Goal: Communication & Community: Answer question/provide support

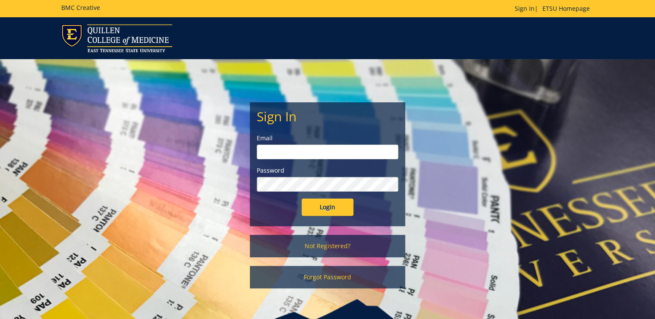
type input "[PERSON_NAME][EMAIL_ADDRESS][DOMAIN_NAME]"
click at [332, 207] on input "Login" at bounding box center [328, 206] width 52 height 17
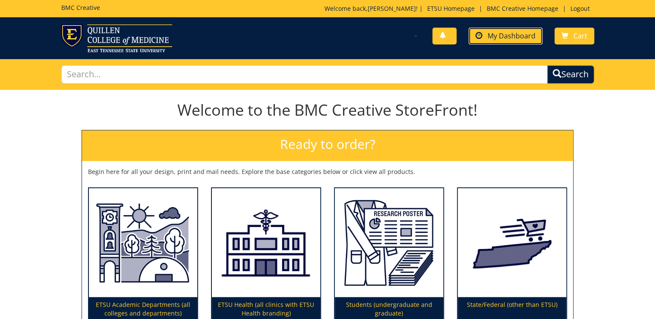
click at [500, 38] on span "My Dashboard" at bounding box center [512, 35] width 48 height 9
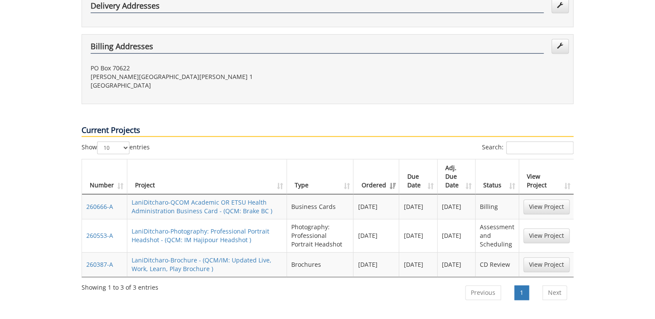
scroll to position [276, 0]
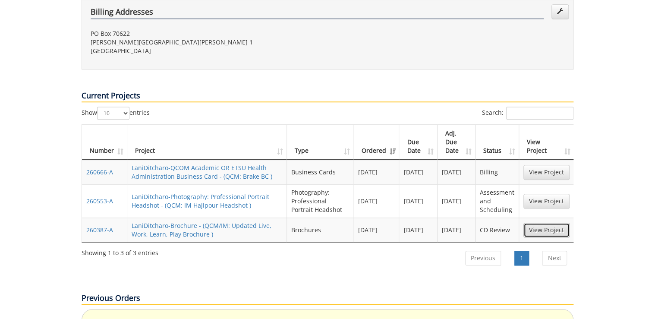
click at [544, 223] on link "View Project" at bounding box center [546, 230] width 46 height 15
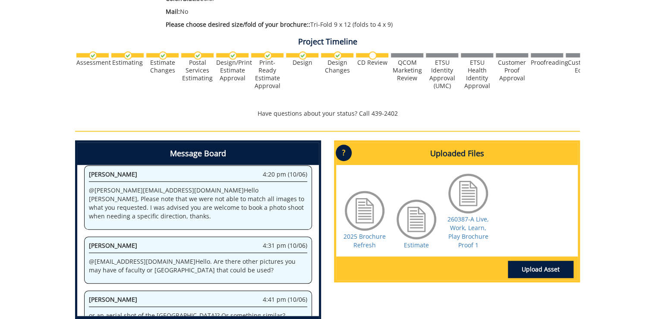
scroll to position [777, 0]
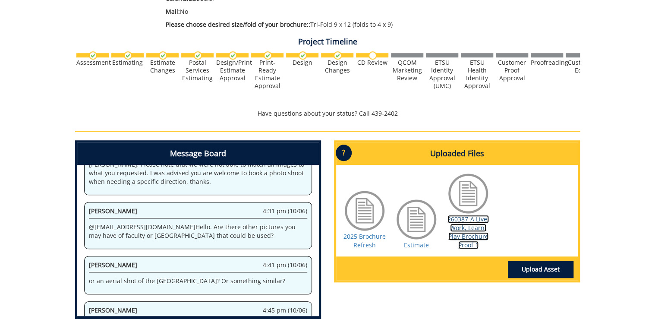
click at [463, 230] on link "260387-A Live, Work, Learn, Play Brochure Proof 1" at bounding box center [467, 232] width 41 height 34
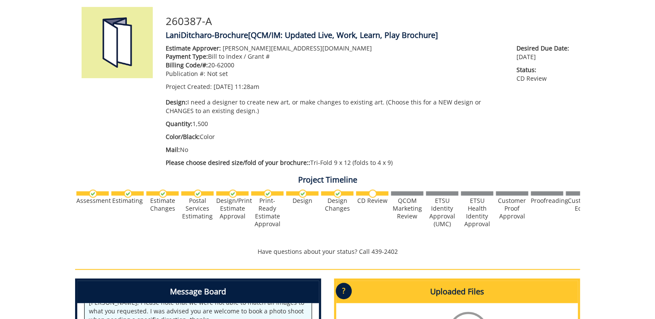
scroll to position [0, 0]
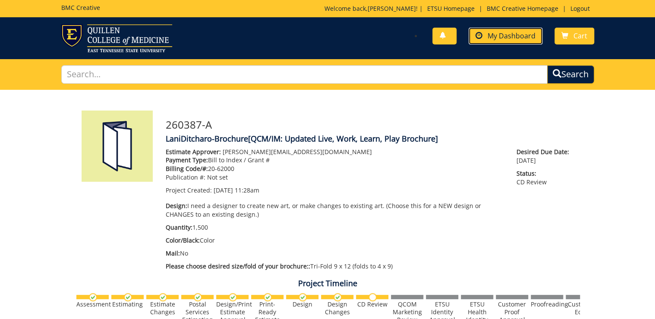
click at [511, 38] on span "My Dashboard" at bounding box center [512, 35] width 48 height 9
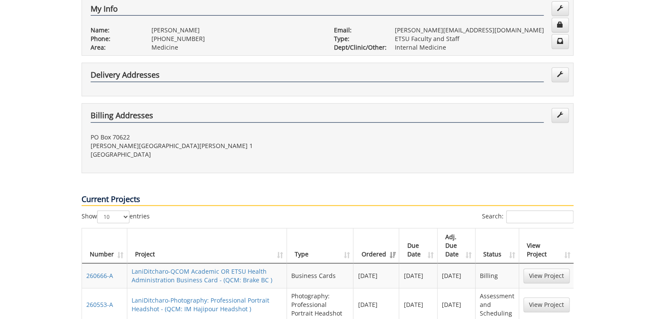
scroll to position [207, 0]
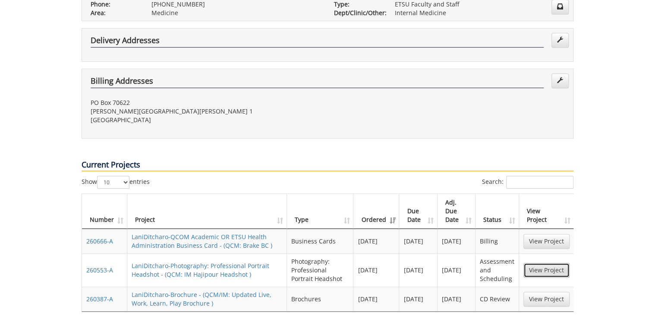
click at [532, 263] on link "View Project" at bounding box center [546, 270] width 46 height 15
click at [561, 234] on link "View Project" at bounding box center [546, 241] width 46 height 15
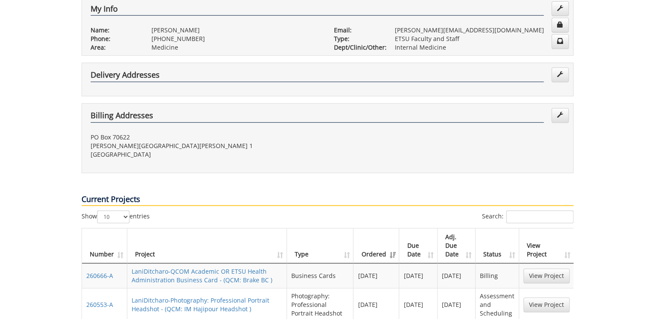
scroll to position [35, 0]
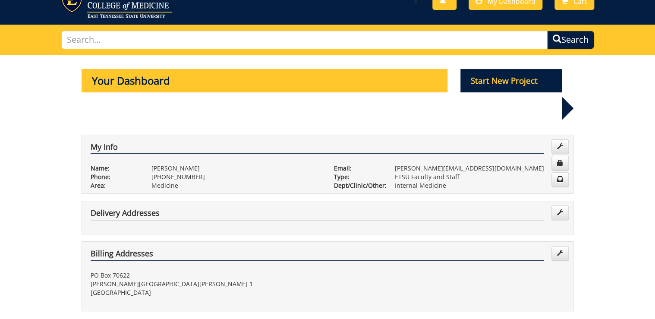
drag, startPoint x: 637, startPoint y: 0, endPoint x: 56, endPoint y: 213, distance: 618.6
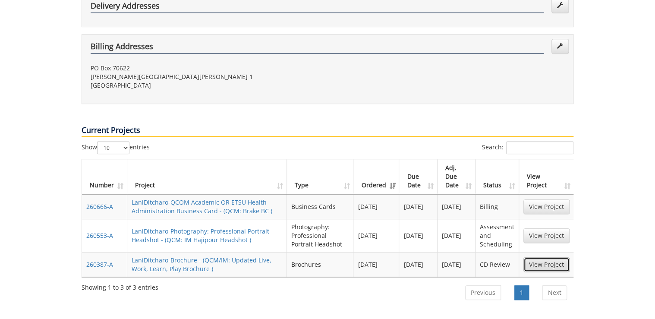
click at [550, 257] on link "View Project" at bounding box center [546, 264] width 46 height 15
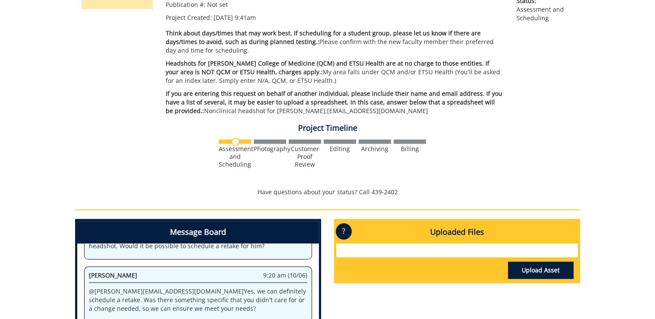
scroll to position [368, 0]
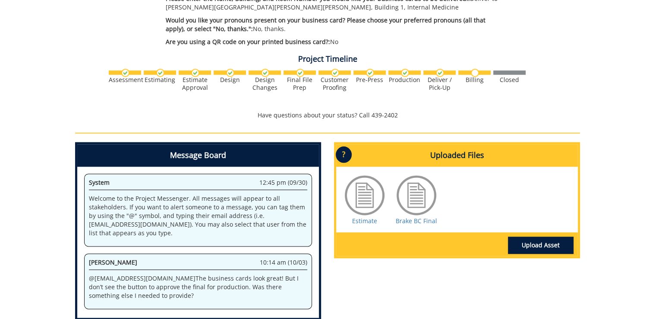
scroll to position [483, 0]
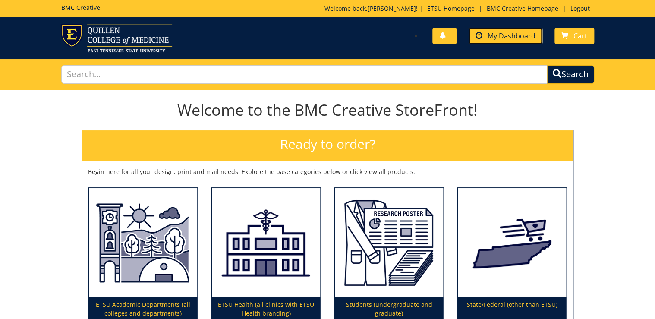
click at [492, 36] on span "My Dashboard" at bounding box center [512, 35] width 48 height 9
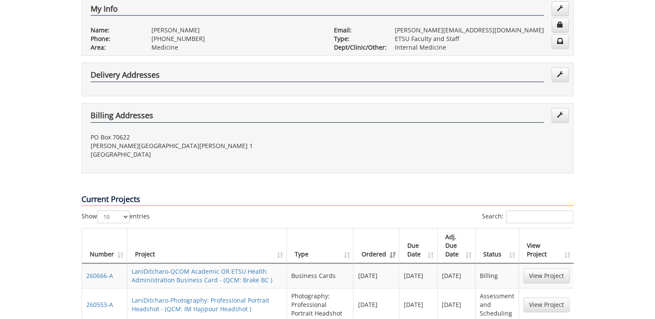
scroll to position [207, 0]
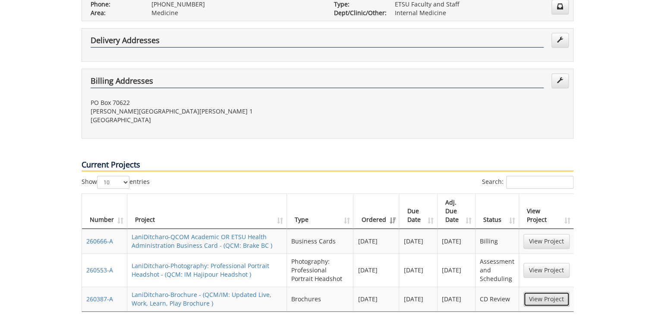
click at [537, 292] on link "View Project" at bounding box center [546, 299] width 46 height 15
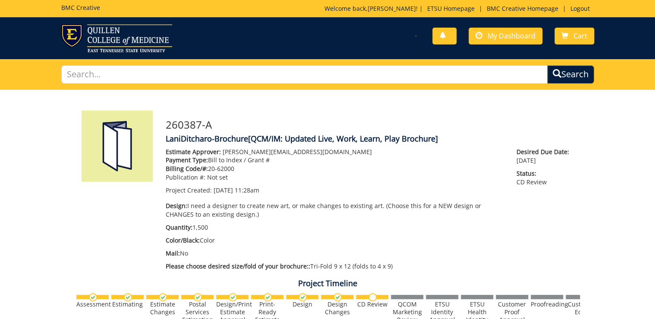
drag, startPoint x: 45, startPoint y: 267, endPoint x: 626, endPoint y: 248, distance: 581.0
click at [521, 37] on span "My Dashboard" at bounding box center [512, 35] width 48 height 9
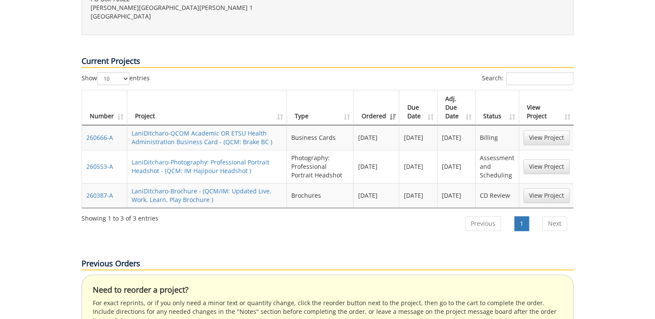
scroll to position [345, 0]
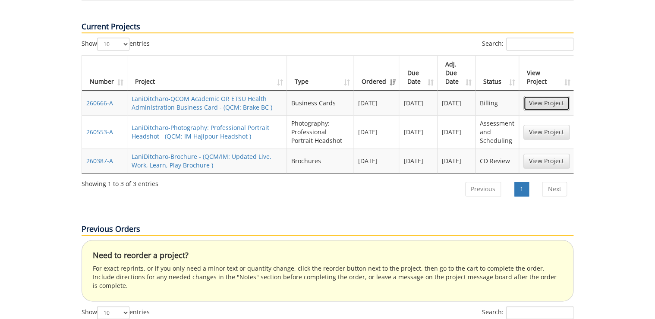
click at [533, 96] on link "View Project" at bounding box center [546, 103] width 46 height 15
click at [533, 125] on link "View Project" at bounding box center [546, 132] width 46 height 15
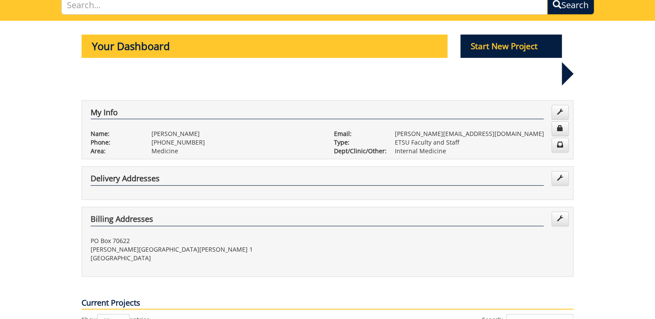
scroll to position [0, 0]
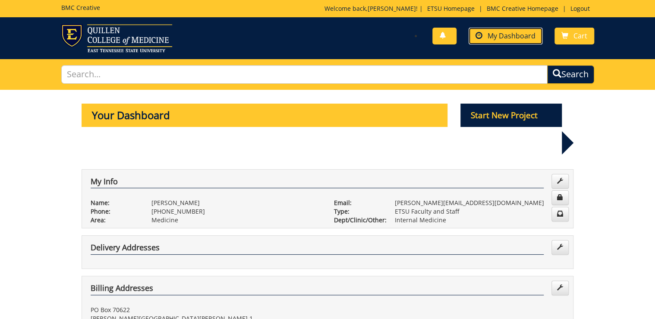
click at [522, 43] on link "My Dashboard" at bounding box center [506, 36] width 74 height 17
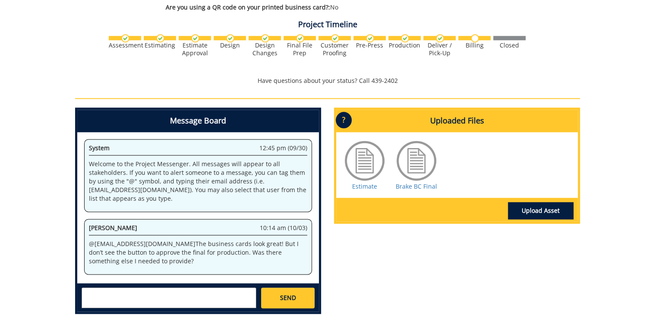
scroll to position [552, 0]
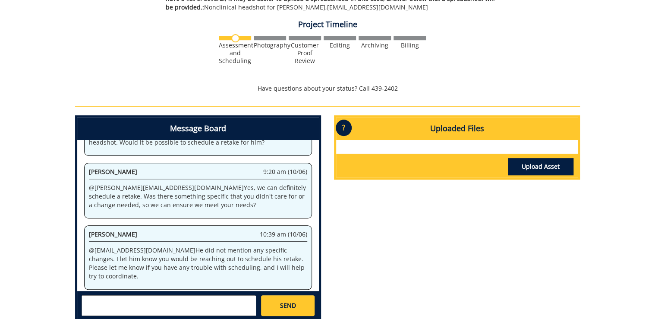
scroll to position [311, 0]
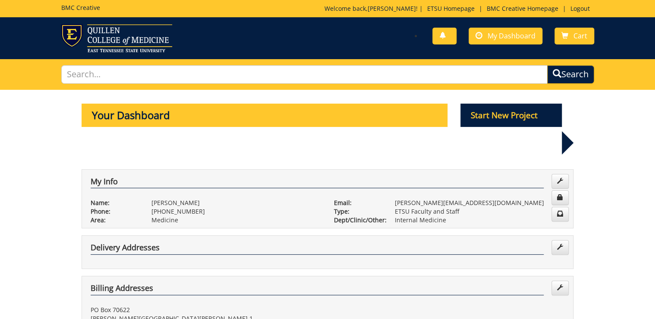
scroll to position [207, 0]
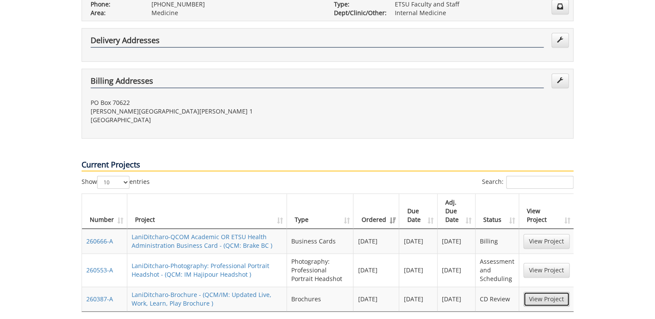
click at [546, 292] on link "View Project" at bounding box center [546, 299] width 46 height 15
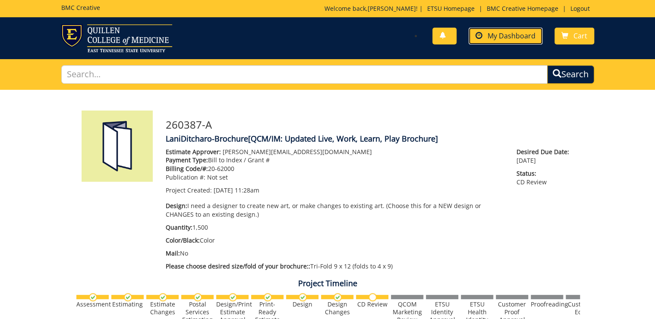
click at [518, 35] on span "My Dashboard" at bounding box center [512, 35] width 48 height 9
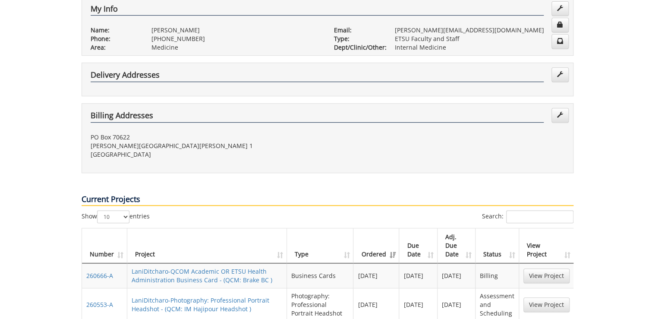
scroll to position [345, 0]
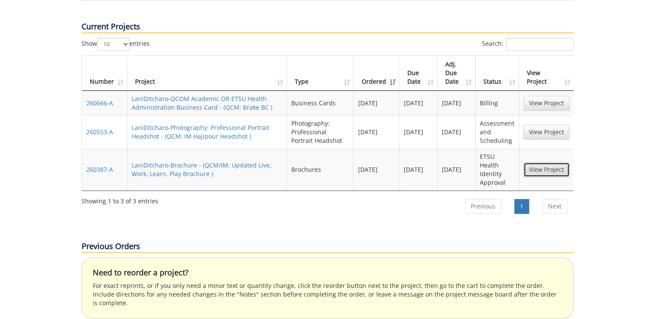
click at [532, 162] on link "View Project" at bounding box center [546, 169] width 46 height 15
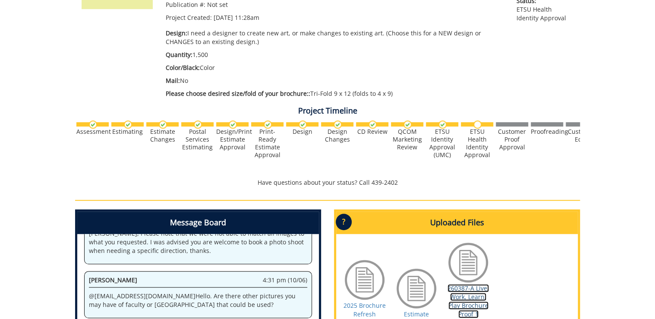
click at [470, 299] on link "260387-A Live, Work, Learn, Play Brochure Proof 1" at bounding box center [467, 301] width 41 height 34
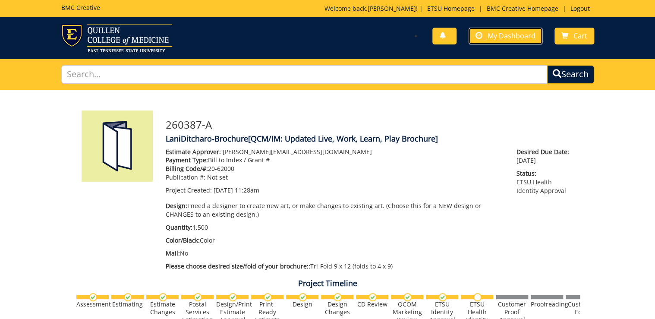
drag, startPoint x: 514, startPoint y: 39, endPoint x: 504, endPoint y: 56, distance: 19.9
click at [514, 39] on span "My Dashboard" at bounding box center [512, 35] width 48 height 9
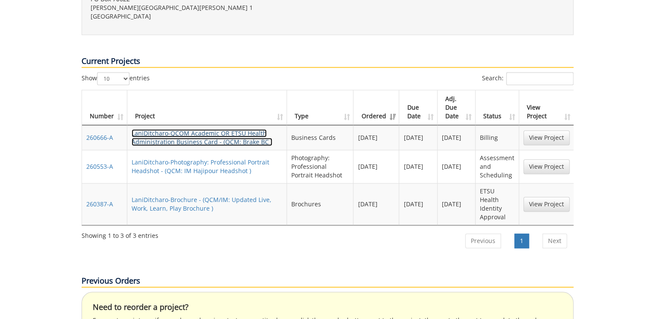
click at [173, 129] on link "LaniDitcharo-QCOM Academic OR ETSU Health Administration Business Card - (QCM: …" at bounding box center [202, 137] width 141 height 17
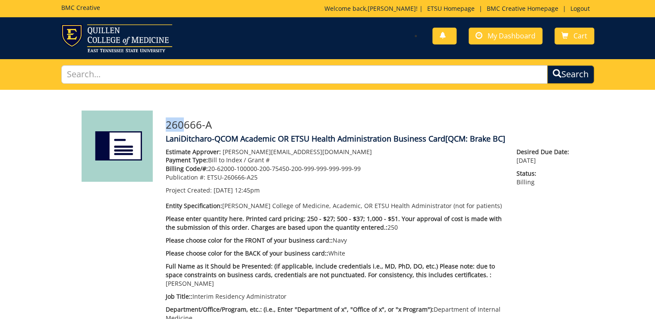
drag, startPoint x: 166, startPoint y: 125, endPoint x: 181, endPoint y: 124, distance: 15.6
click at [181, 124] on h3 "260666-A" at bounding box center [370, 124] width 408 height 11
drag, startPoint x: 181, startPoint y: 124, endPoint x: 186, endPoint y: 127, distance: 5.4
click at [186, 127] on h3 "260666-A" at bounding box center [370, 124] width 408 height 11
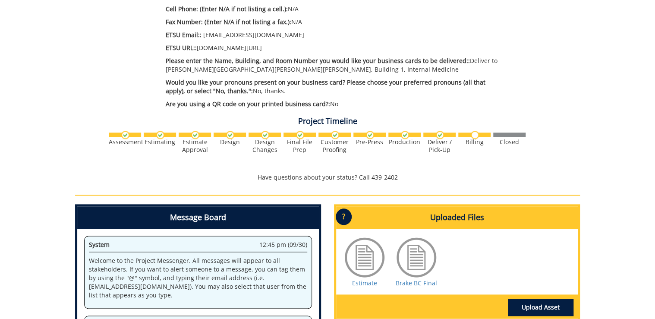
scroll to position [352, 0]
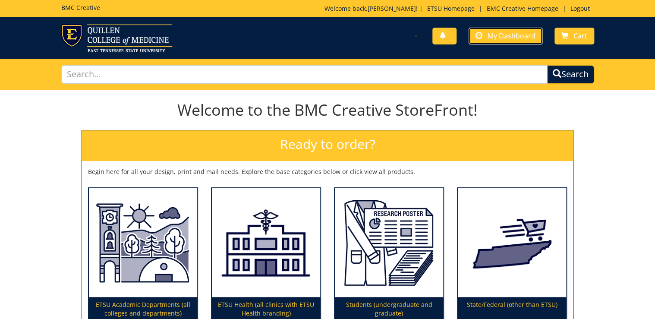
drag, startPoint x: 519, startPoint y: 38, endPoint x: 511, endPoint y: 48, distance: 12.6
click at [519, 38] on span "My Dashboard" at bounding box center [512, 35] width 48 height 9
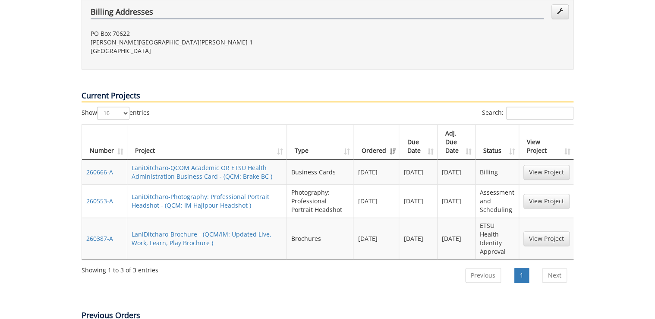
scroll to position [311, 0]
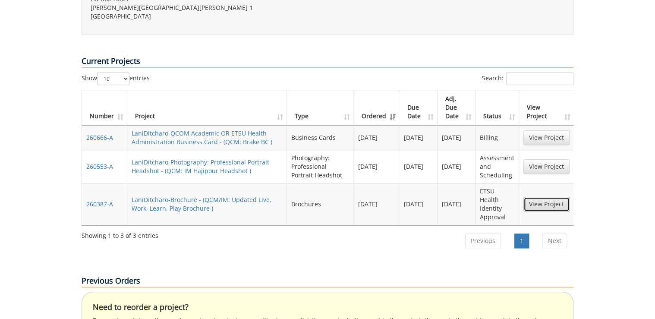
click at [543, 197] on link "View Project" at bounding box center [546, 204] width 46 height 15
click at [545, 159] on link "View Project" at bounding box center [546, 166] width 46 height 15
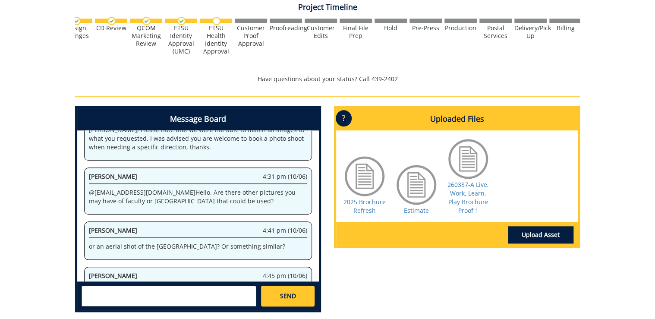
scroll to position [0, 338]
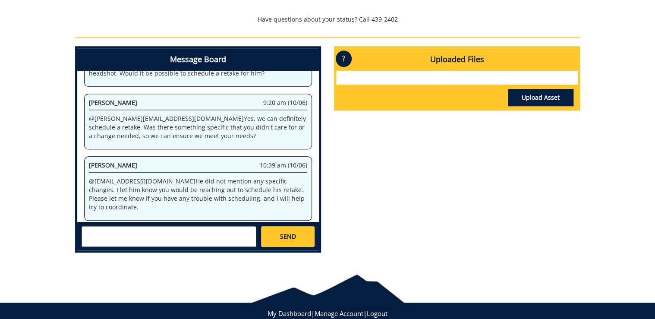
scroll to position [368, 0]
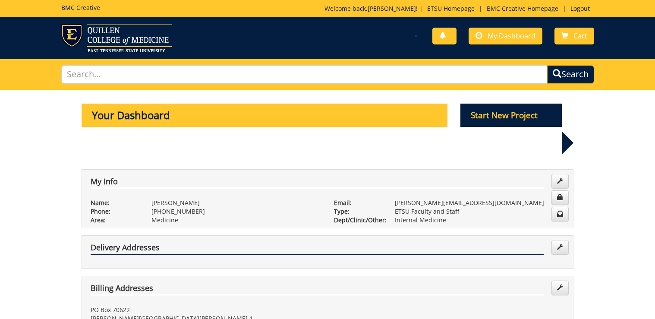
scroll to position [311, 0]
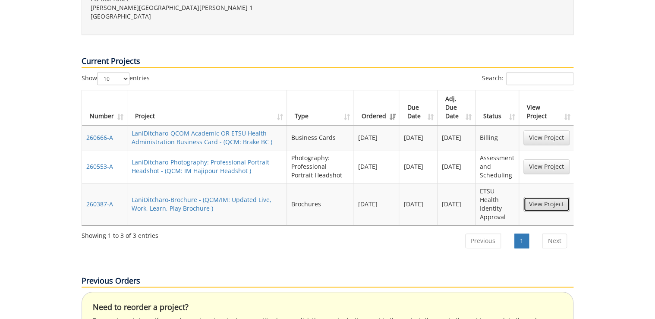
click at [546, 197] on link "View Project" at bounding box center [546, 204] width 46 height 15
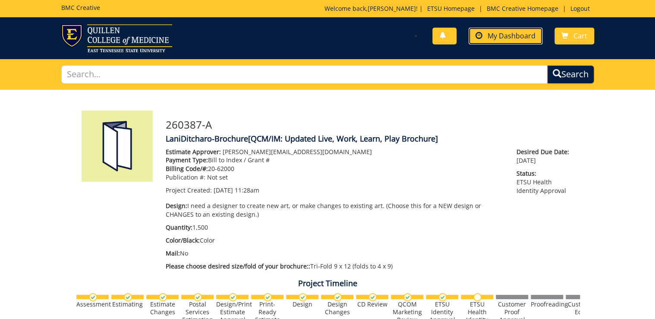
click at [485, 38] on link "My Dashboard" at bounding box center [506, 36] width 74 height 17
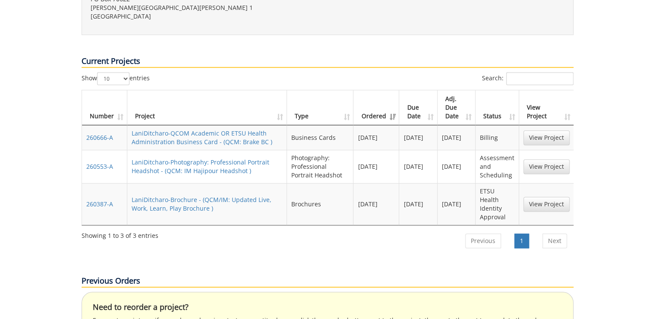
scroll to position [345, 0]
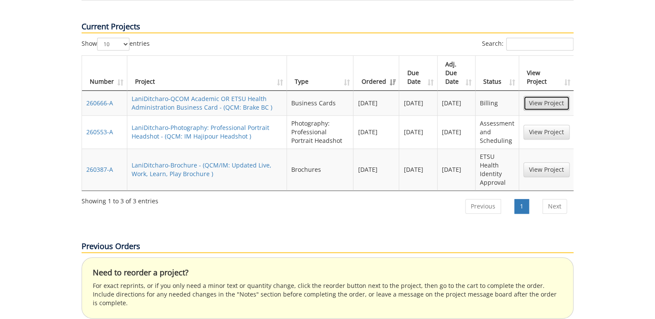
click at [553, 96] on link "View Project" at bounding box center [546, 103] width 46 height 15
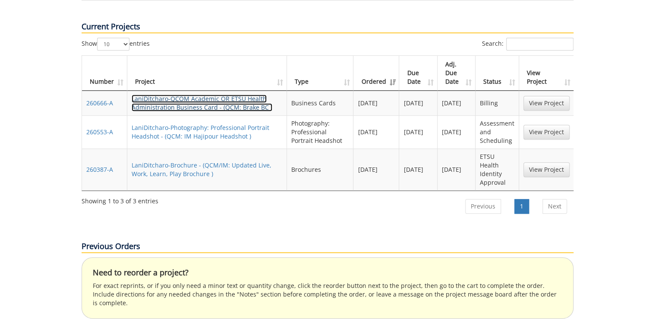
click at [196, 94] on link "LaniDitcharo-QCOM Academic OR ETSU Health Administration Business Card - (QCM: …" at bounding box center [202, 102] width 141 height 17
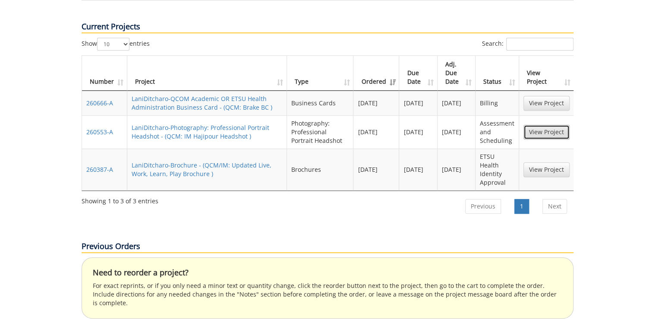
click at [552, 125] on link "View Project" at bounding box center [546, 132] width 46 height 15
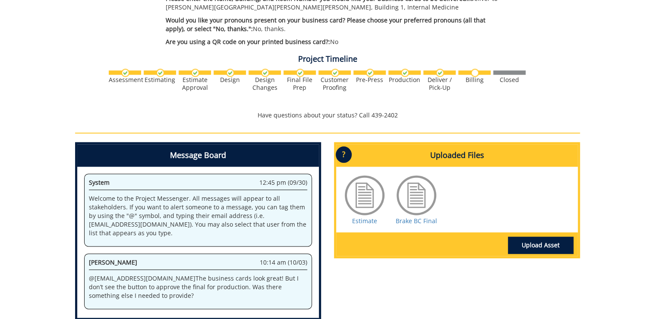
scroll to position [483, 0]
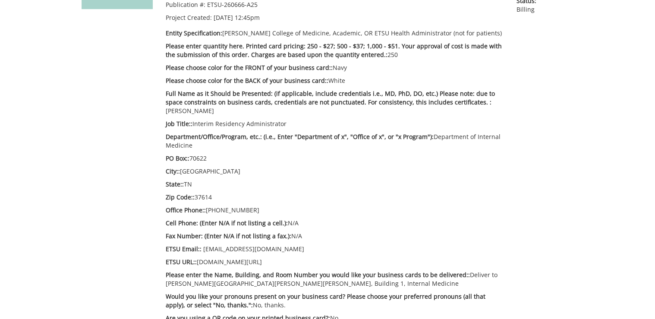
scroll to position [35, 0]
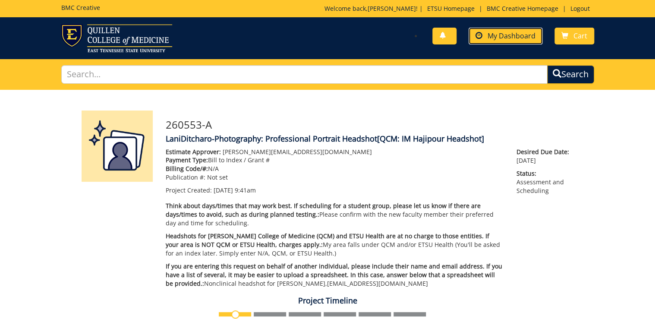
click at [513, 36] on span "My Dashboard" at bounding box center [512, 35] width 48 height 9
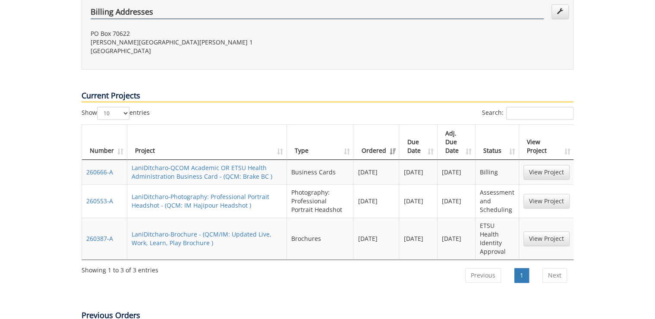
scroll to position [311, 0]
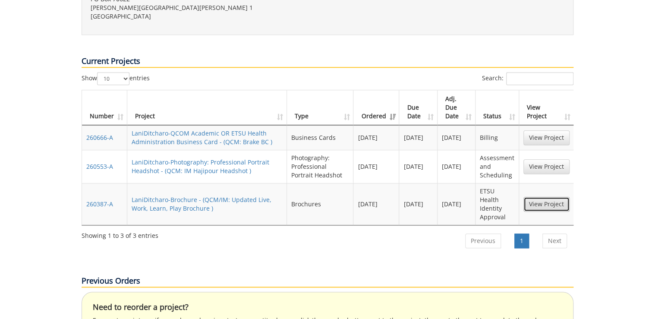
click at [562, 197] on link "View Project" at bounding box center [546, 204] width 46 height 15
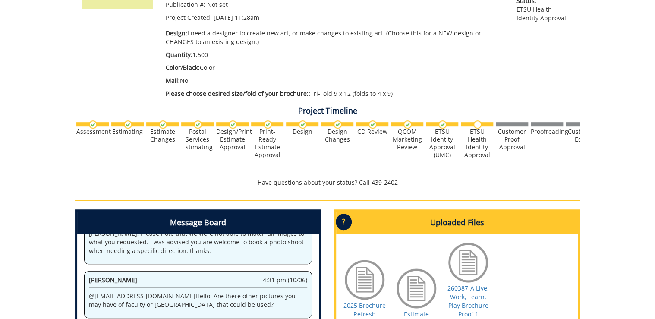
scroll to position [242, 0]
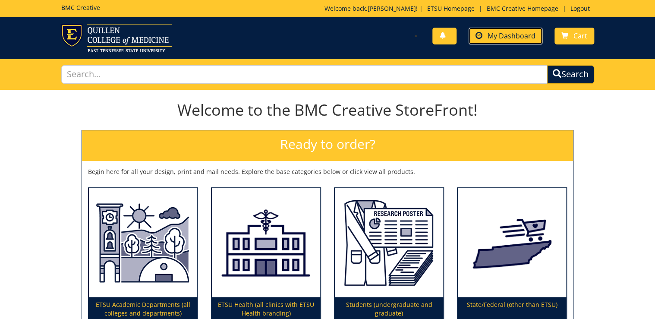
click at [523, 35] on span "My Dashboard" at bounding box center [512, 35] width 48 height 9
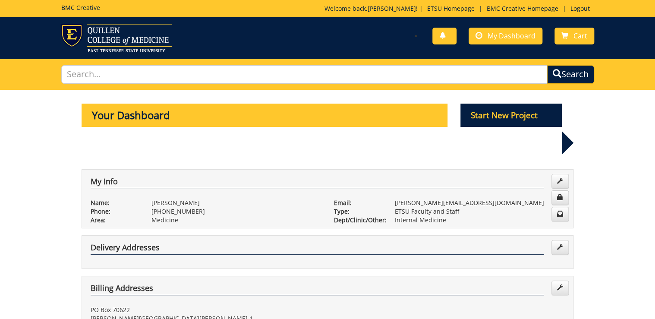
scroll to position [207, 0]
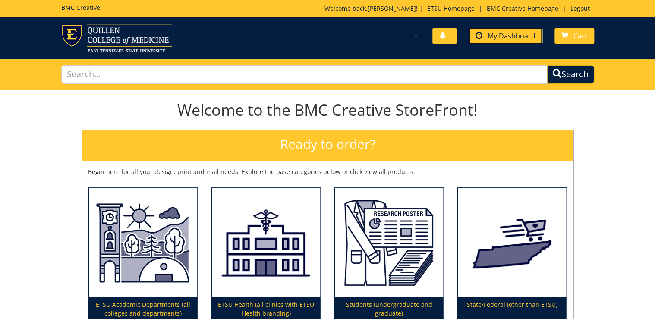
click at [504, 38] on span "My Dashboard" at bounding box center [512, 35] width 48 height 9
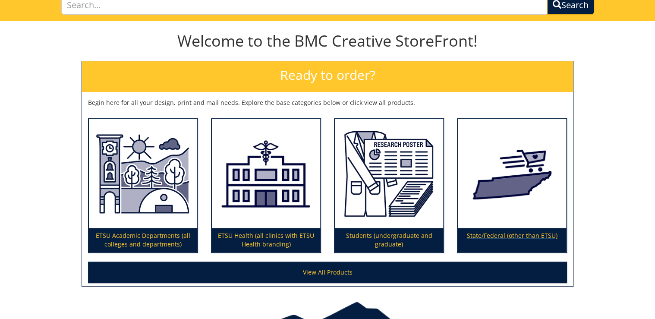
scroll to position [119, 0]
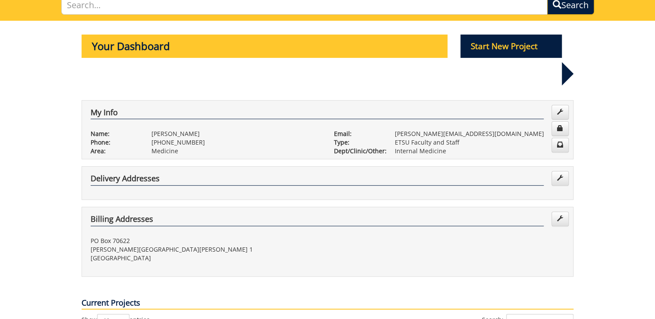
scroll to position [242, 0]
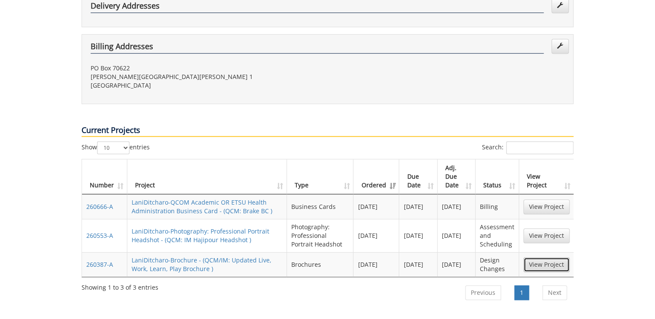
click at [544, 257] on link "View Project" at bounding box center [546, 264] width 46 height 15
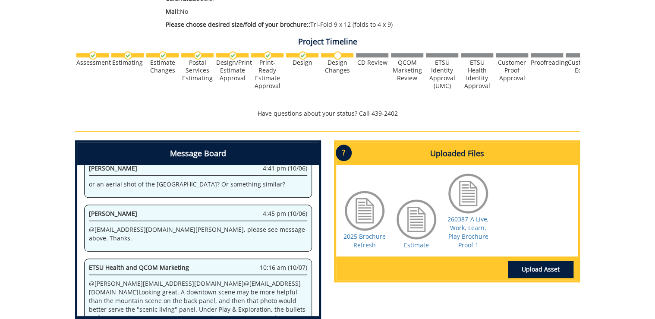
scroll to position [276, 0]
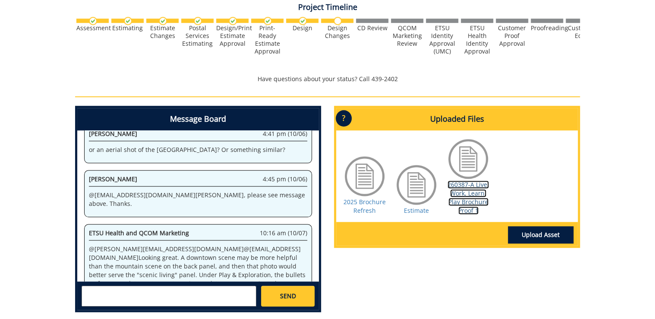
click at [463, 196] on link "260387-A Live, Work, Learn, Play Brochure Proof 1" at bounding box center [467, 197] width 41 height 34
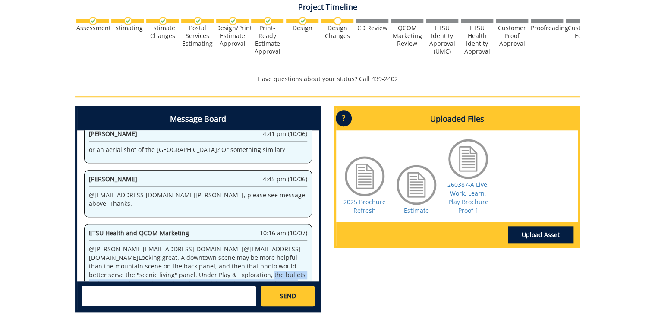
drag, startPoint x: 123, startPoint y: 236, endPoint x: 295, endPoint y: 243, distance: 172.7
click at [295, 245] on p "@ ditcharo@etsu.edu @ fisherr@etsu.edu Looking great. A downtown scene may be m…" at bounding box center [198, 275] width 218 height 60
copy p "the bullets go from complete sentences to an incomplete sentence to just phrase…"
click at [605, 134] on div "260387-A LaniDitcharo-Brochure [QCM/IM: Updated Live, Work, Learn, Play Brochur…" at bounding box center [327, 67] width 655 height 506
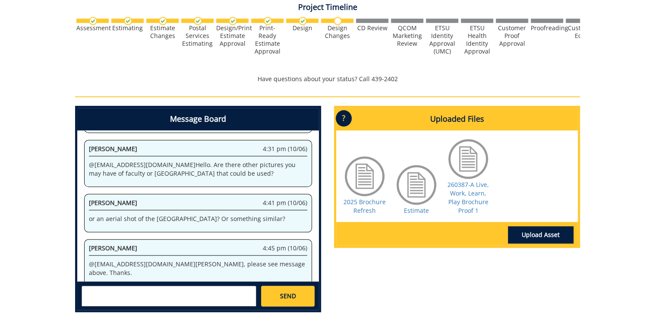
scroll to position [770, 0]
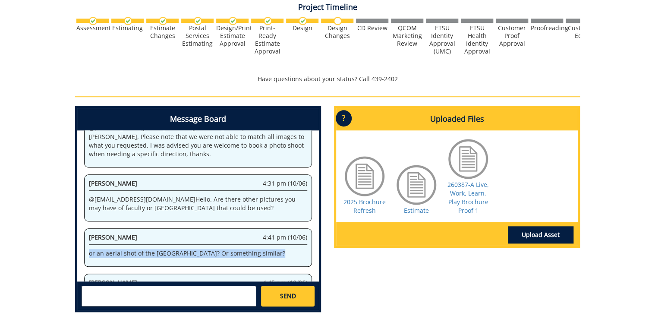
drag, startPoint x: 264, startPoint y: 223, endPoint x: 86, endPoint y: 228, distance: 177.4
click at [86, 228] on div "Lani Ditcharo 4:41 pm (10/06) or an aerial shot of the VA medical school? Or so…" at bounding box center [198, 247] width 228 height 38
copy p "or an aerial shot of the VA medical school? Or something similar?"
click at [157, 195] on p "@ fisherr@etsu.edu Hello. Are there other pictures you may have of faculty or J…" at bounding box center [198, 203] width 218 height 17
drag, startPoint x: 161, startPoint y: 170, endPoint x: 232, endPoint y: 177, distance: 71.5
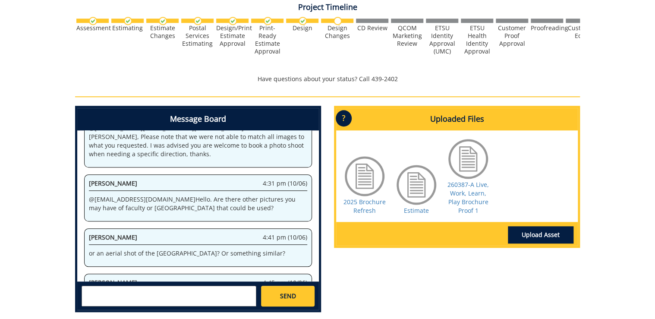
click at [232, 195] on p "@ fisherr@etsu.edu Hello. Are there other pictures you may have of faculty or J…" at bounding box center [198, 203] width 218 height 17
copy p "Are there other pictures you may have of faculty or Johnson City Medical Center…"
click at [232, 195] on p "@ fisherr@etsu.edu Hello. Are there other pictures you may have of faculty or J…" at bounding box center [198, 203] width 218 height 17
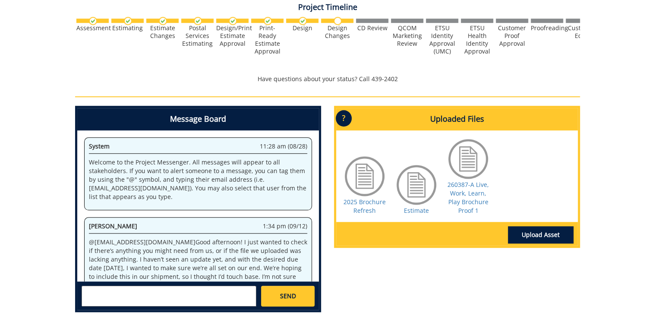
scroll to position [873, 0]
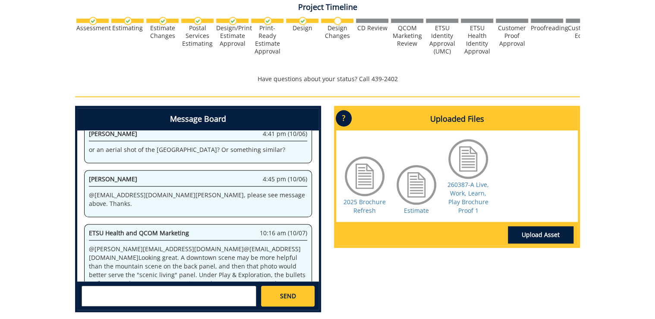
click at [175, 297] on textarea at bounding box center [169, 296] width 175 height 21
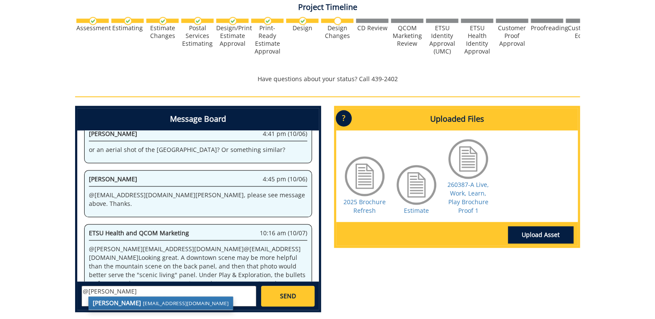
click at [157, 302] on small "fisherr@etsu.edu" at bounding box center [186, 302] width 86 height 7
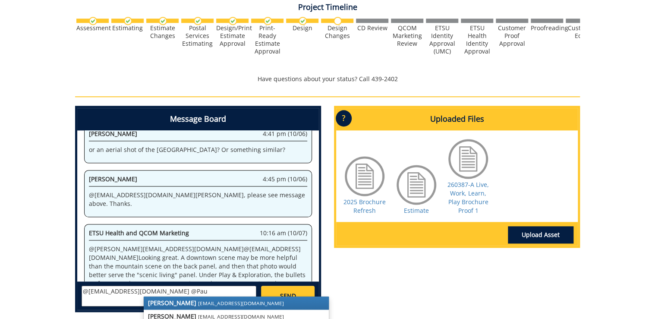
click at [204, 302] on small "sluderp@etsu.edu" at bounding box center [241, 302] width 86 height 7
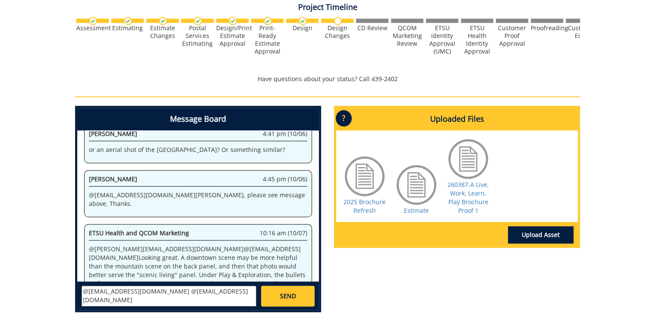
scroll to position [311, 0]
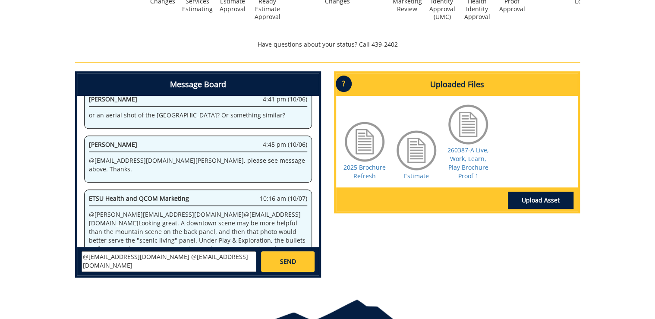
click at [229, 259] on textarea "@fisherr@etsu.edu @sluderp@etsu.edu" at bounding box center [169, 261] width 175 height 21
paste textarea "Here are the recommended edits for the brochure: Under your path & growing Rank…"
click at [236, 258] on textarea at bounding box center [169, 261] width 175 height 21
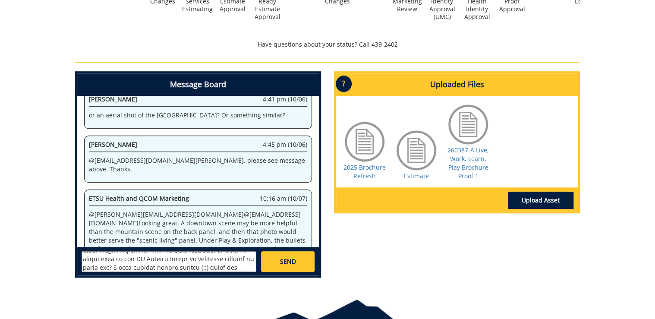
type textarea "@fisherr@etsu.edu @sluderp@etsu.edu Here are the recommended edits for the broc…"
click at [282, 260] on span "SEND" at bounding box center [288, 261] width 16 height 9
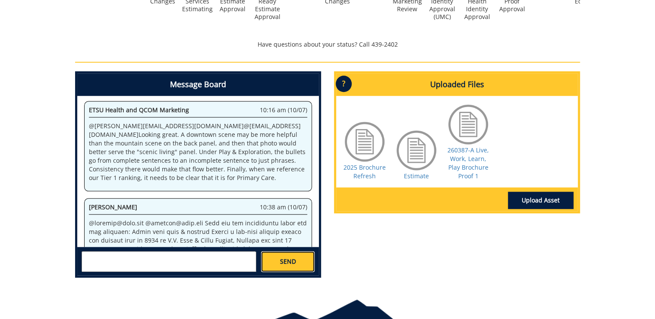
scroll to position [927, 0]
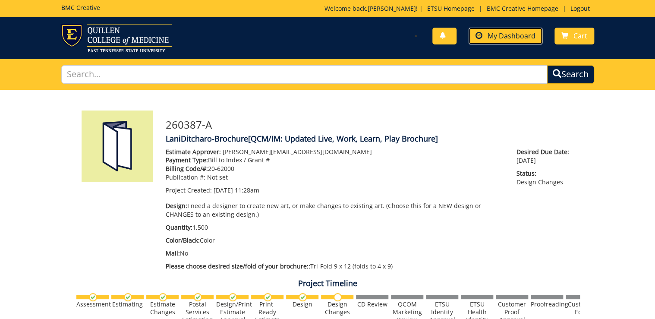
click at [512, 29] on link "My Dashboard" at bounding box center [506, 36] width 74 height 17
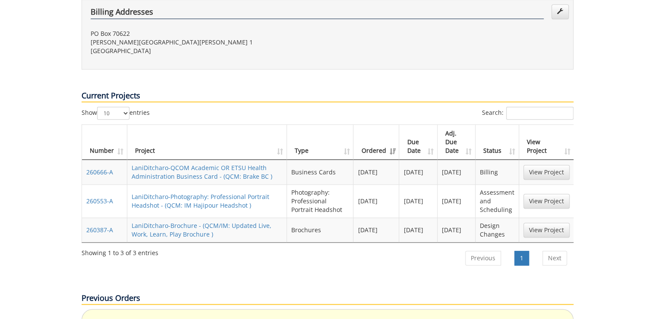
scroll to position [311, 0]
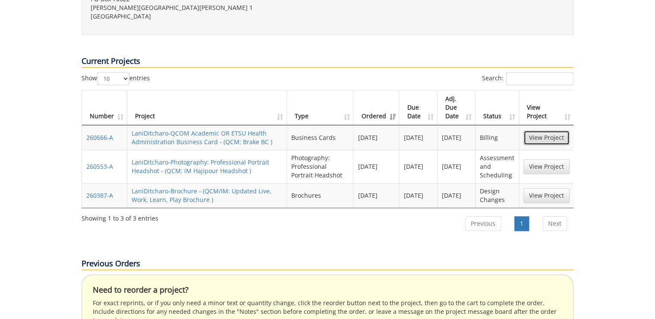
click at [541, 130] on link "View Project" at bounding box center [546, 137] width 46 height 15
click at [556, 159] on link "View Project" at bounding box center [546, 166] width 46 height 15
click at [174, 183] on td "LaniDitcharo-Brochure - (QCM/IM: Updated Live, Work, Learn, Play Brochure )" at bounding box center [207, 195] width 160 height 25
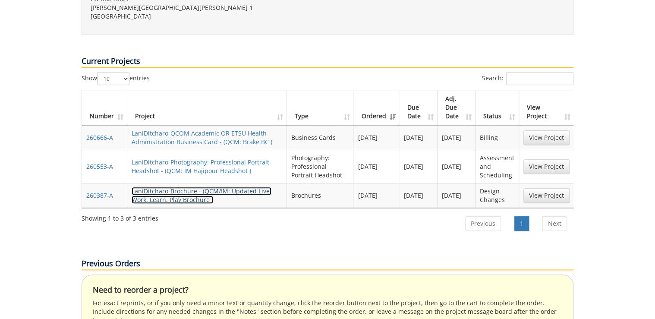
click at [183, 187] on link "LaniDitcharo-Brochure - (QCM/IM: Updated Live, Work, Learn, Play Brochure )" at bounding box center [202, 195] width 140 height 17
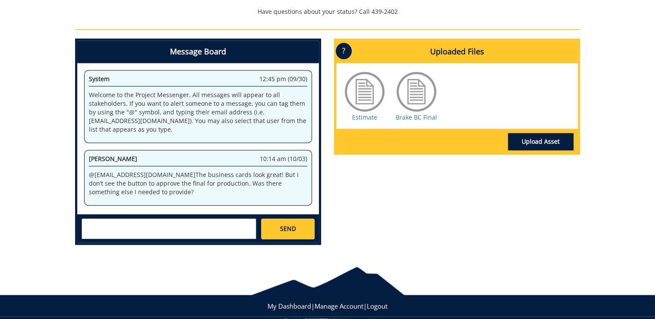
scroll to position [559, 0]
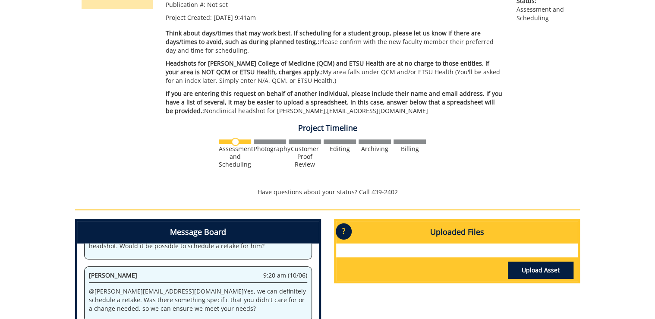
scroll to position [311, 0]
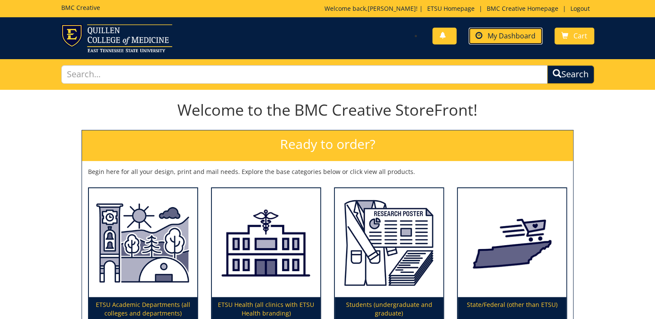
click at [528, 34] on span "My Dashboard" at bounding box center [512, 35] width 48 height 9
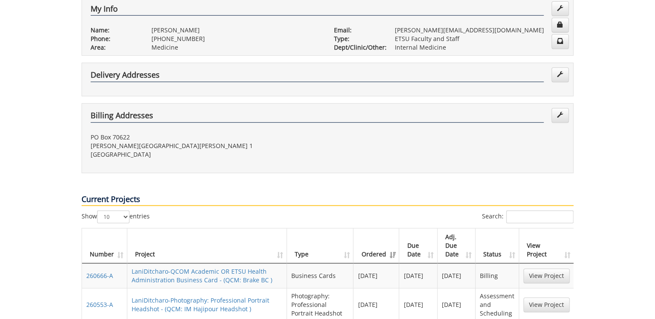
scroll to position [242, 0]
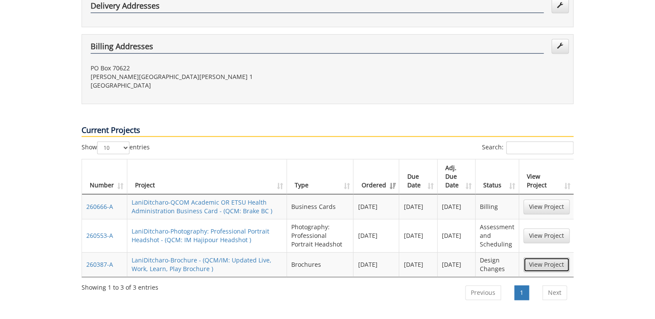
click at [540, 257] on link "View Project" at bounding box center [546, 264] width 46 height 15
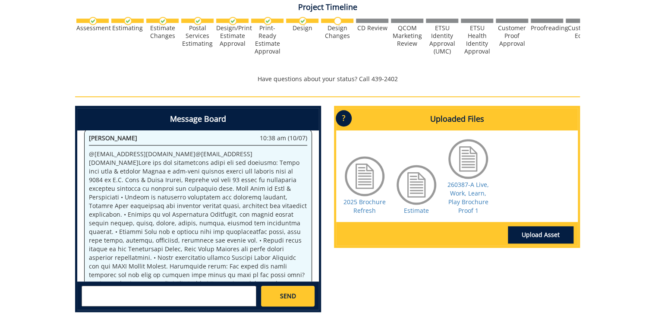
scroll to position [104, 0]
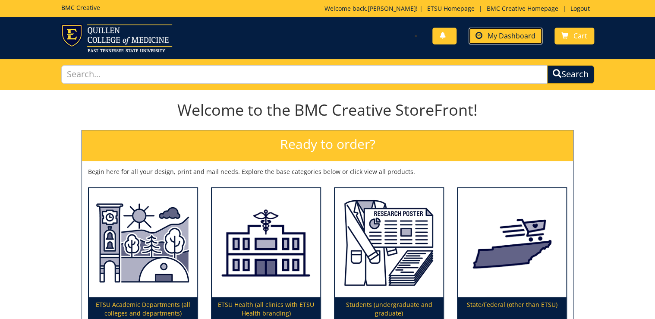
click at [526, 32] on span "My Dashboard" at bounding box center [512, 35] width 48 height 9
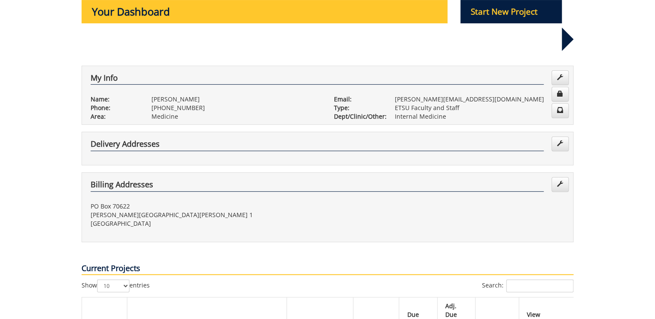
scroll to position [242, 0]
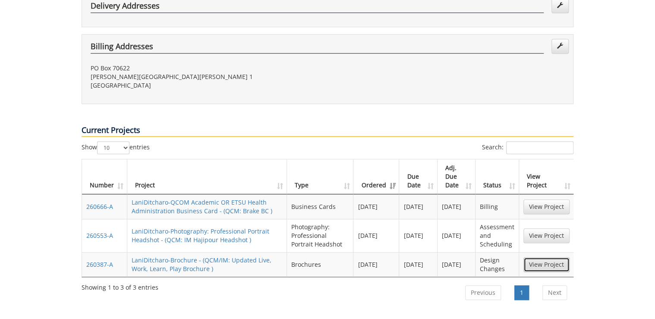
click at [545, 257] on link "View Project" at bounding box center [546, 264] width 46 height 15
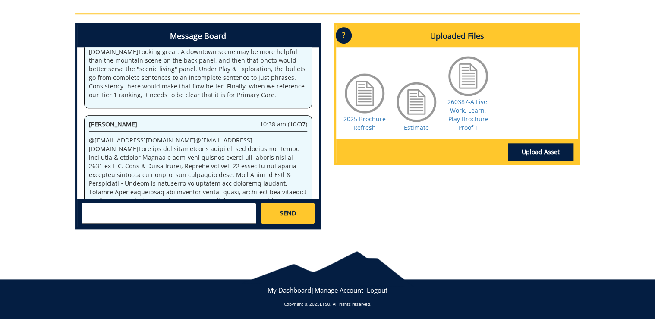
scroll to position [1065, 0]
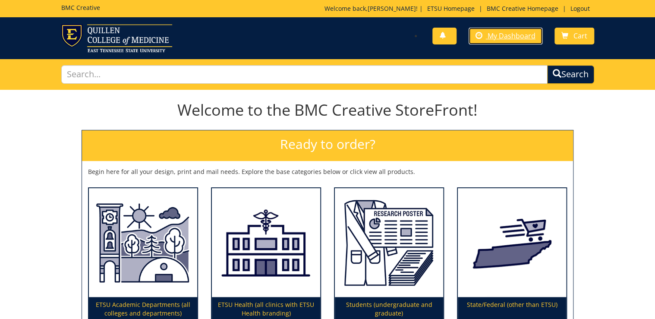
drag, startPoint x: 516, startPoint y: 36, endPoint x: 561, endPoint y: 116, distance: 91.0
click at [516, 36] on span "My Dashboard" at bounding box center [512, 35] width 48 height 9
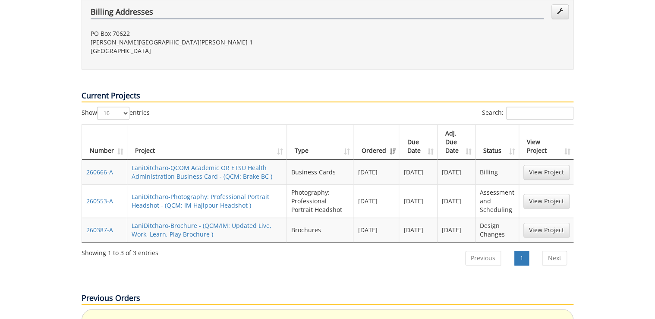
scroll to position [380, 0]
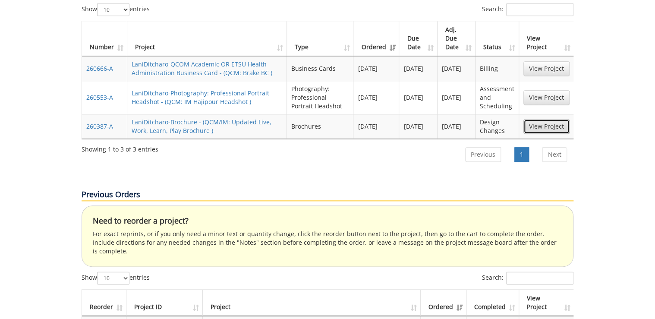
click at [544, 119] on link "View Project" at bounding box center [546, 126] width 46 height 15
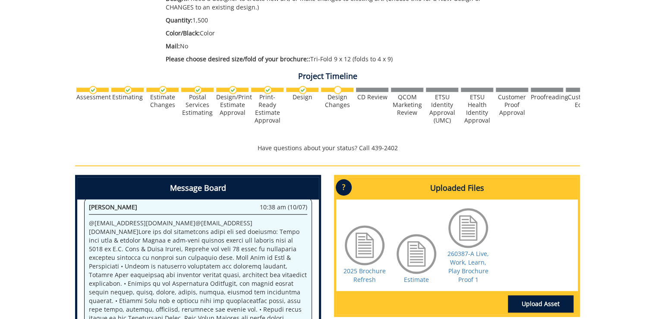
scroll to position [311, 0]
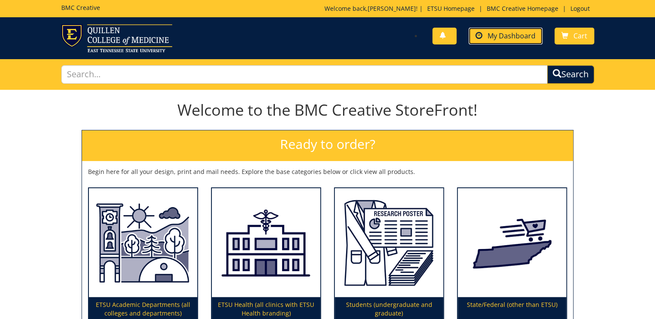
click at [516, 30] on link "My Dashboard" at bounding box center [506, 36] width 74 height 17
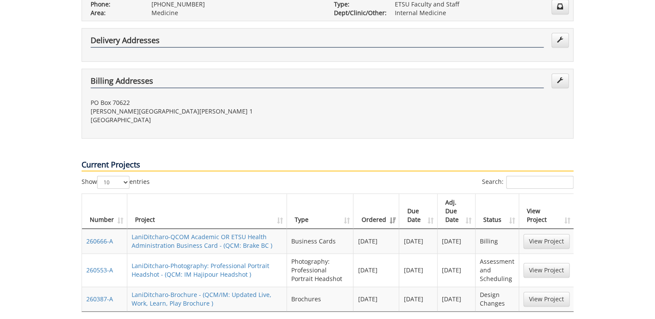
scroll to position [242, 0]
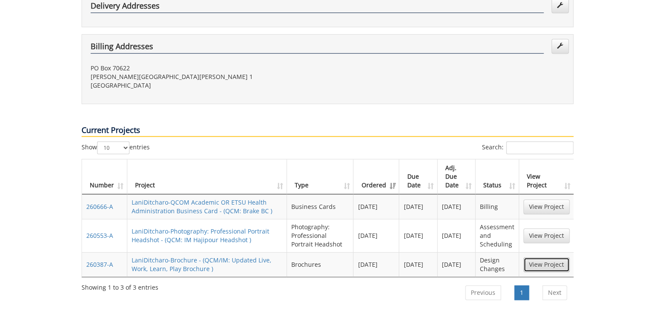
click at [545, 257] on link "View Project" at bounding box center [546, 264] width 46 height 15
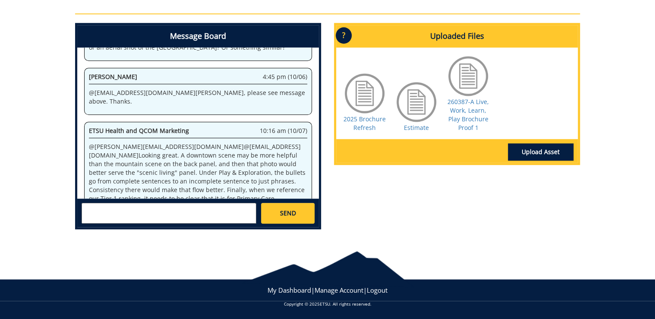
scroll to position [1065, 0]
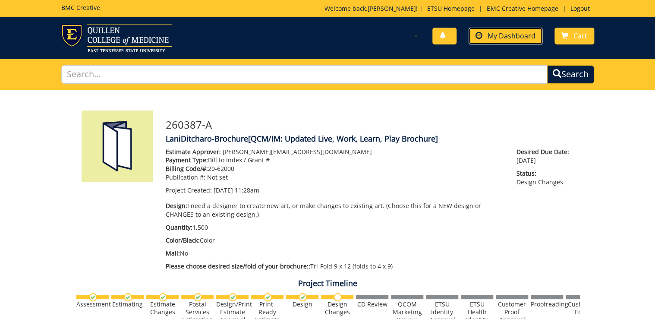
click at [509, 34] on span "My Dashboard" at bounding box center [512, 35] width 48 height 9
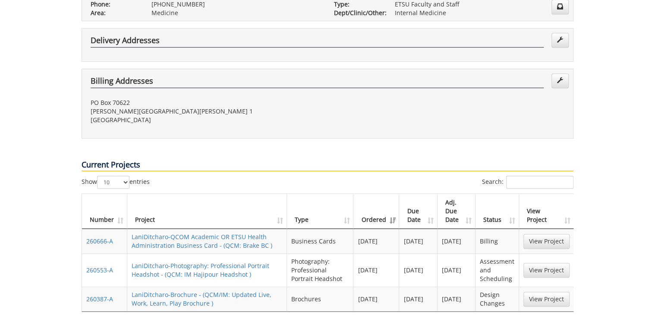
scroll to position [276, 0]
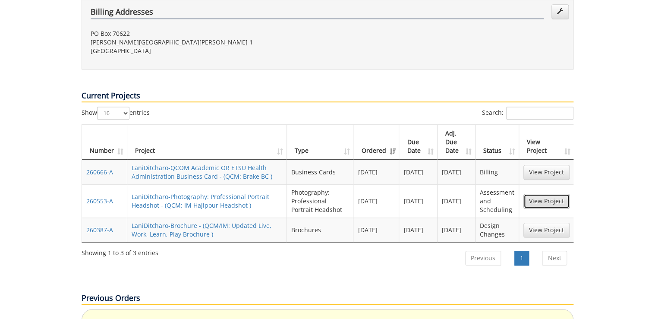
click at [544, 194] on link "View Project" at bounding box center [546, 201] width 46 height 15
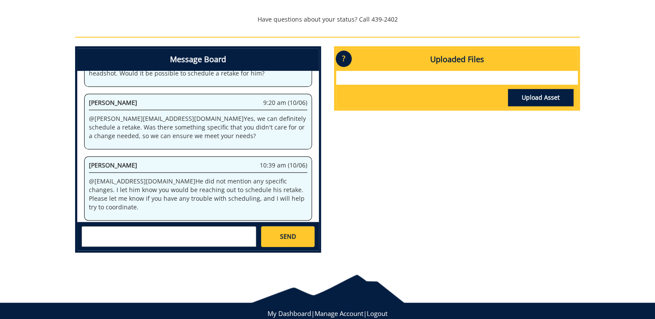
scroll to position [368, 0]
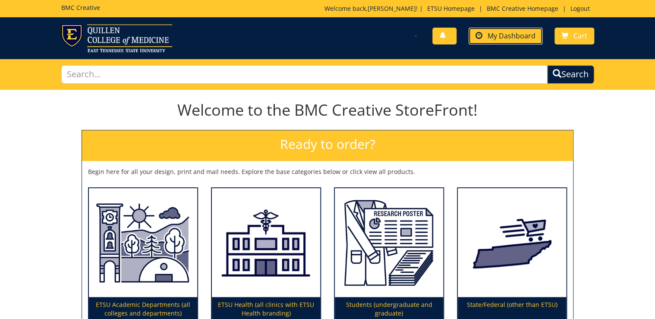
click at [529, 31] on span "My Dashboard" at bounding box center [512, 35] width 48 height 9
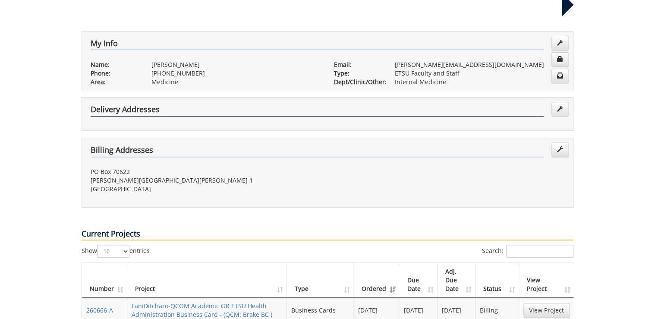
scroll to position [276, 0]
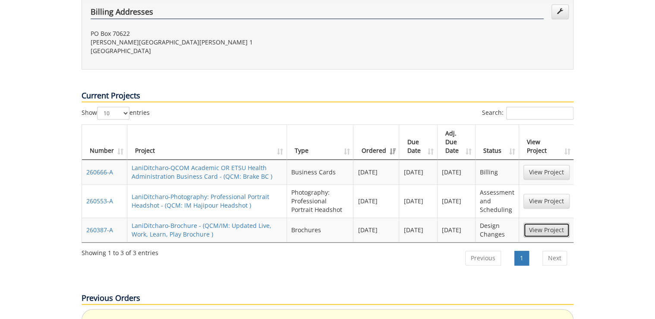
click at [558, 223] on link "View Project" at bounding box center [546, 230] width 46 height 15
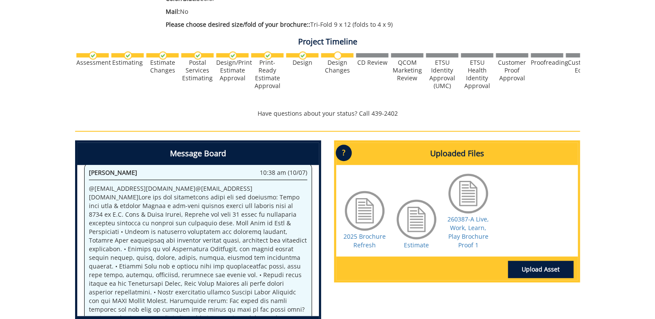
scroll to position [996, 0]
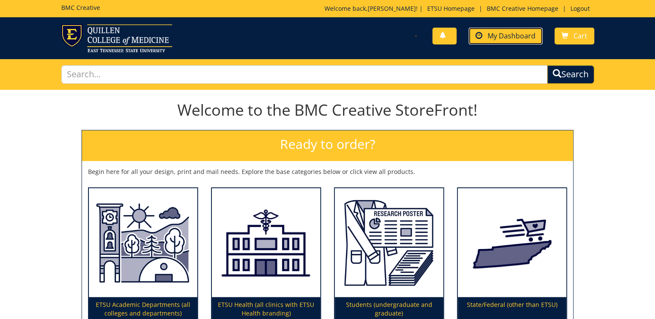
click at [521, 39] on span "My Dashboard" at bounding box center [512, 35] width 48 height 9
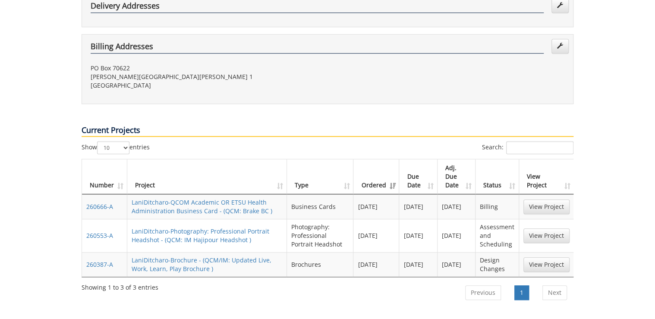
scroll to position [276, 0]
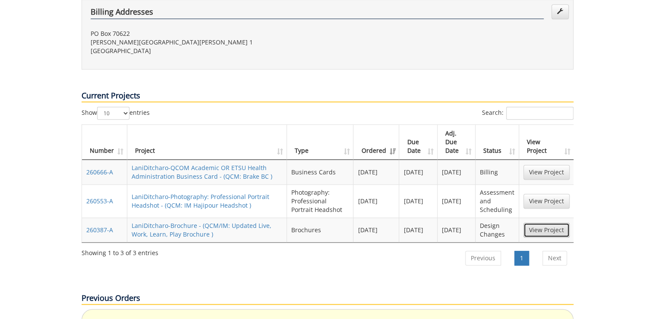
click at [552, 223] on link "View Project" at bounding box center [546, 230] width 46 height 15
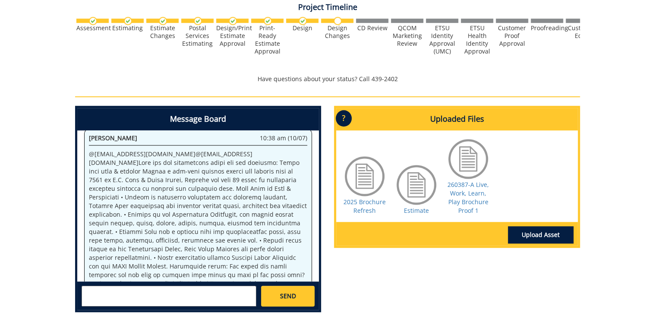
scroll to position [359, 0]
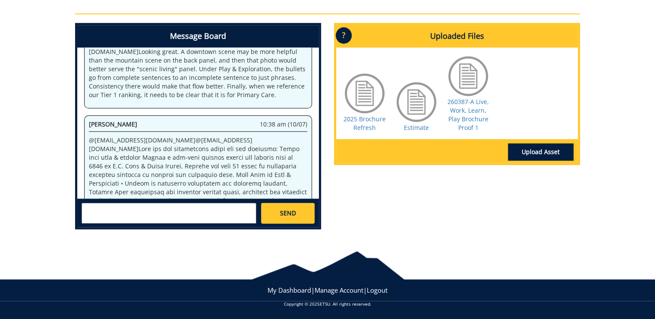
scroll to position [1065, 0]
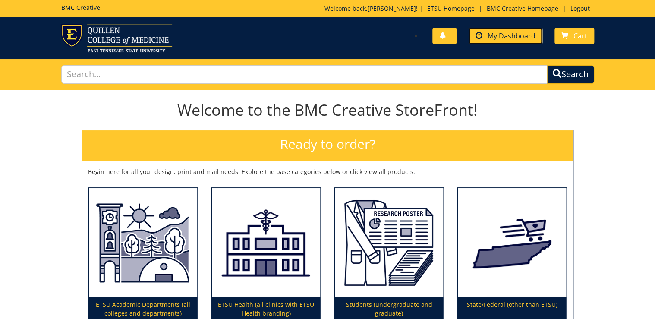
click at [534, 34] on span "My Dashboard" at bounding box center [512, 35] width 48 height 9
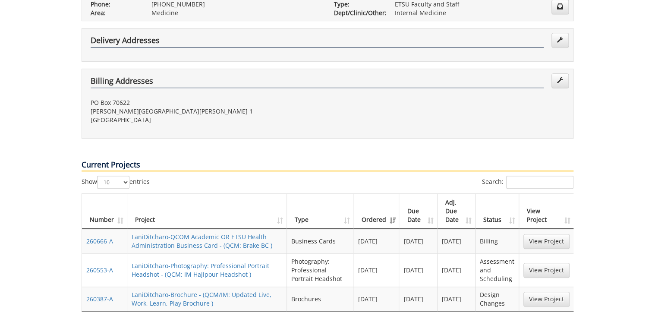
scroll to position [345, 0]
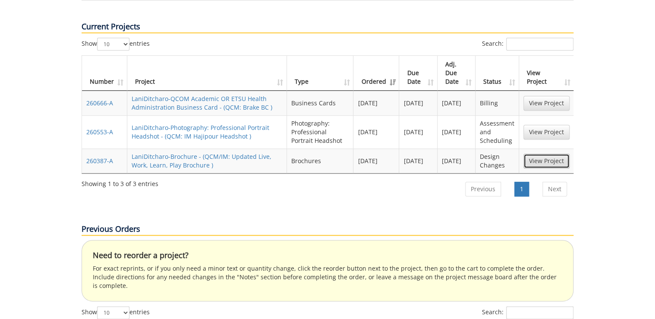
click at [548, 154] on link "View Project" at bounding box center [546, 161] width 46 height 15
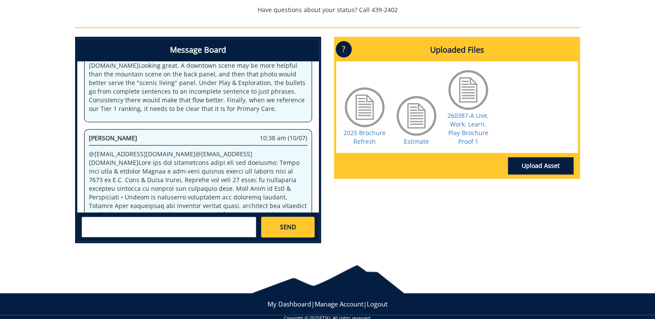
scroll to position [962, 0]
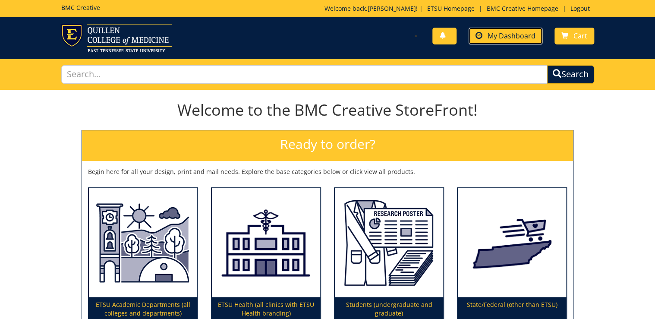
click at [512, 37] on span "My Dashboard" at bounding box center [512, 35] width 48 height 9
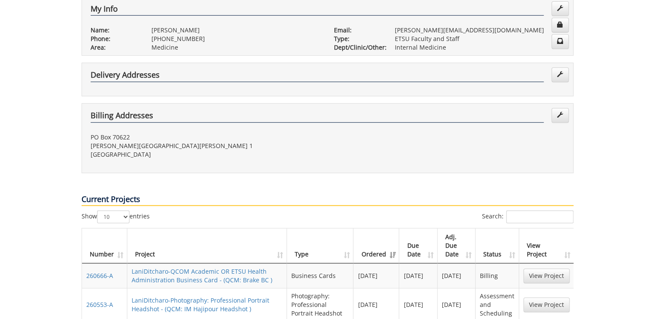
scroll to position [242, 0]
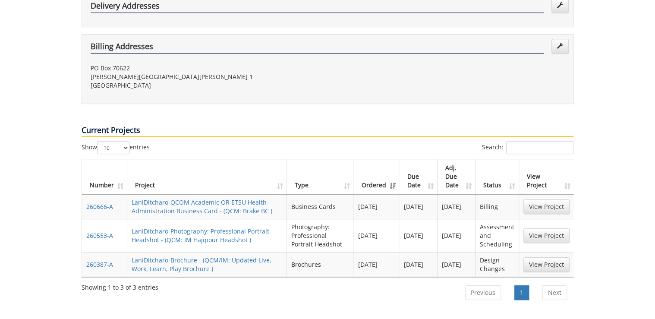
scroll to position [345, 0]
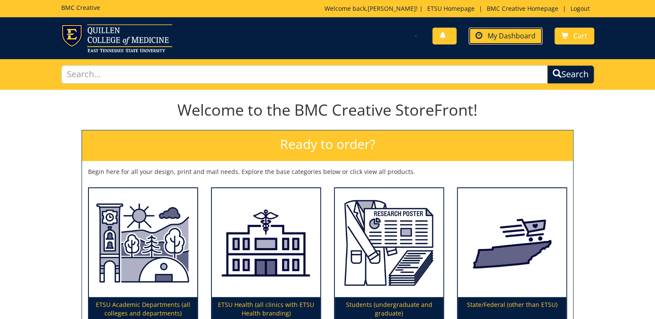
click at [507, 36] on span "My Dashboard" at bounding box center [512, 35] width 48 height 9
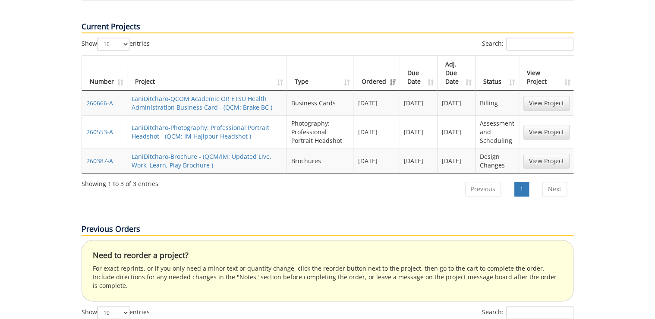
scroll to position [380, 0]
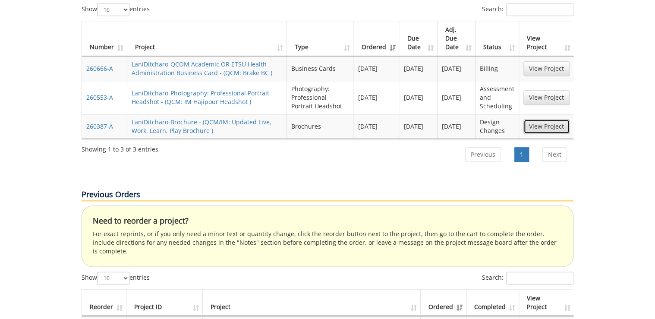
click at [530, 119] on link "View Project" at bounding box center [546, 126] width 46 height 15
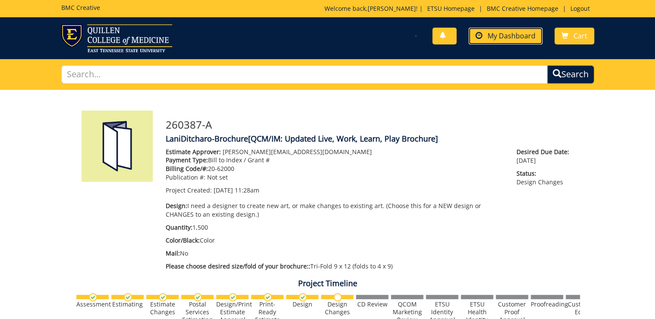
click at [495, 38] on span "My Dashboard" at bounding box center [512, 35] width 48 height 9
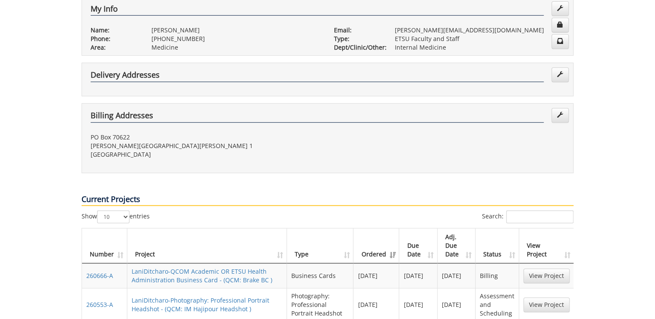
scroll to position [207, 0]
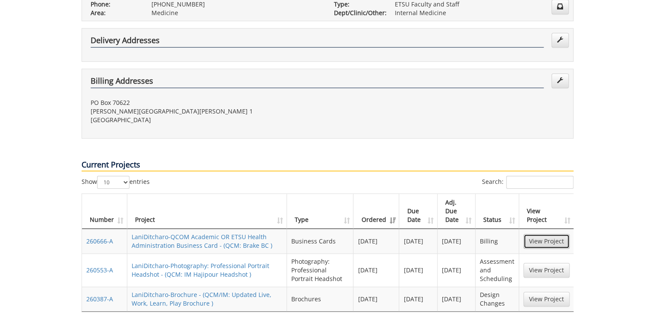
click at [547, 234] on link "View Project" at bounding box center [546, 241] width 46 height 15
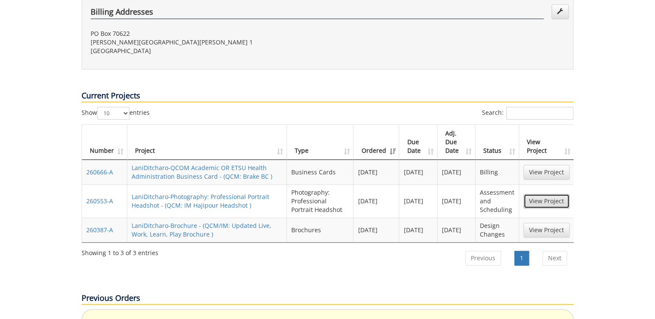
click at [544, 194] on link "View Project" at bounding box center [546, 201] width 46 height 15
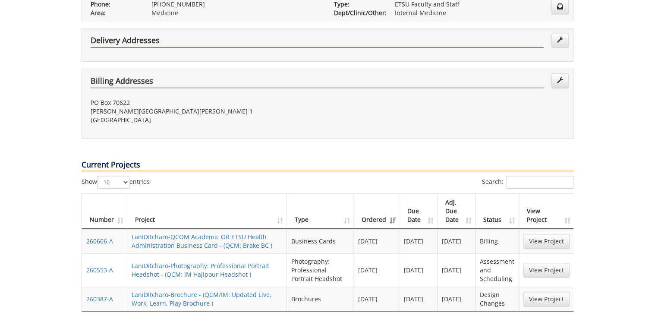
scroll to position [311, 0]
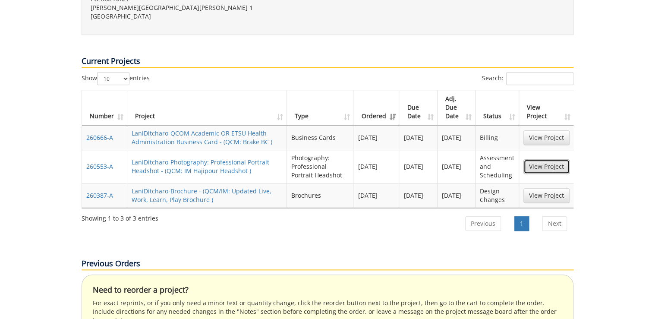
click at [551, 159] on link "View Project" at bounding box center [546, 166] width 46 height 15
click at [537, 188] on link "View Project" at bounding box center [546, 195] width 46 height 15
click at [547, 188] on link "View Project" at bounding box center [546, 195] width 46 height 15
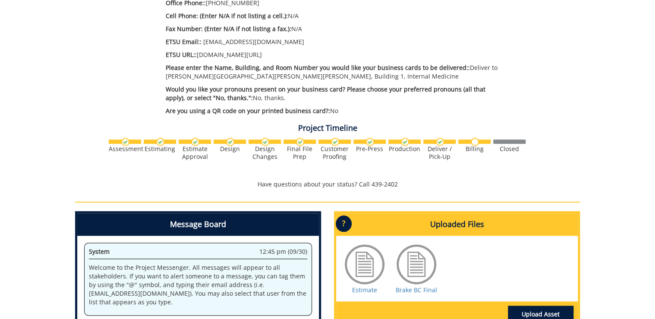
scroll to position [552, 0]
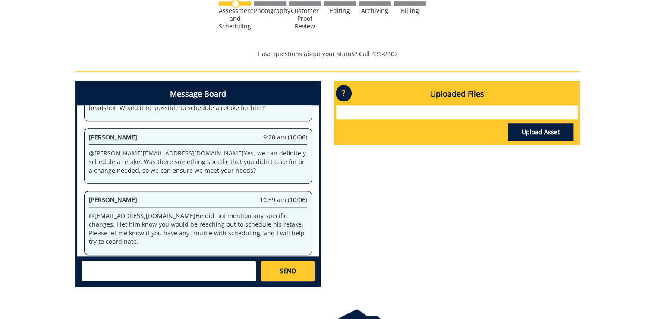
scroll to position [345, 0]
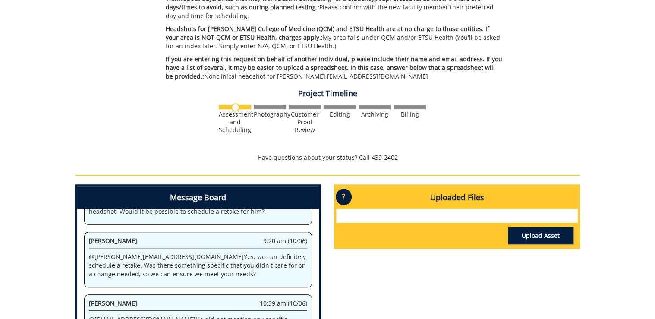
scroll to position [311, 0]
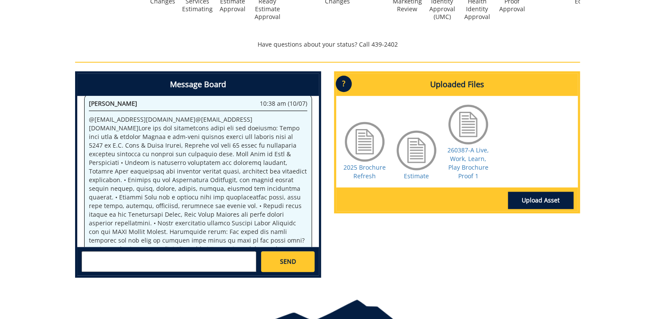
scroll to position [359, 0]
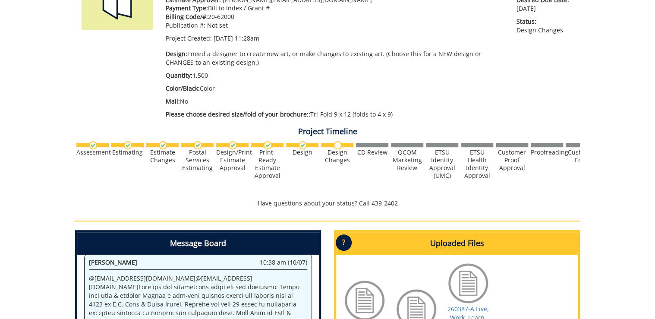
scroll to position [117, 0]
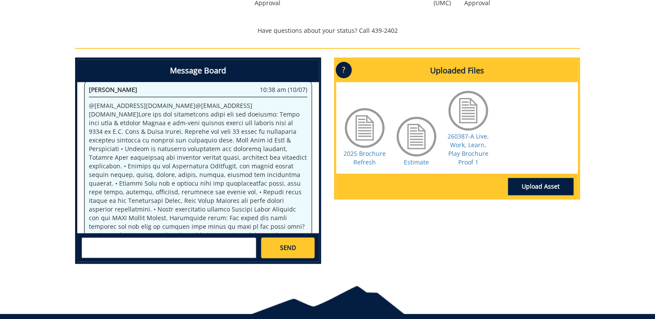
scroll to position [117, 0]
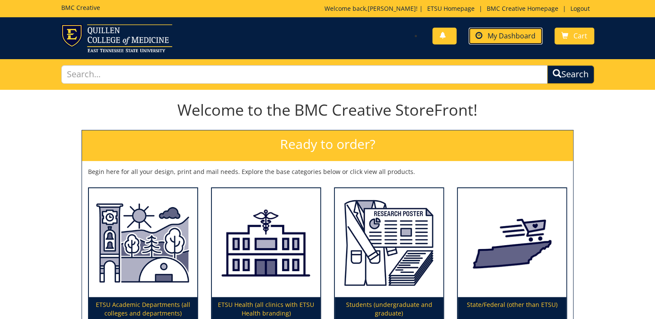
click at [514, 37] on span "My Dashboard" at bounding box center [512, 35] width 48 height 9
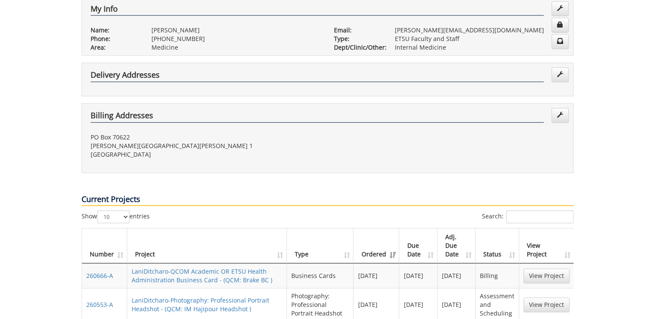
scroll to position [380, 0]
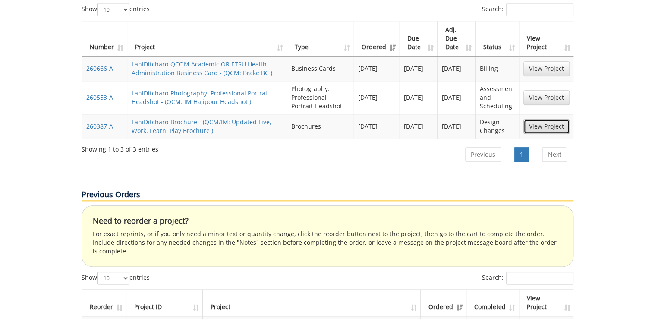
click at [563, 119] on link "View Project" at bounding box center [546, 126] width 46 height 15
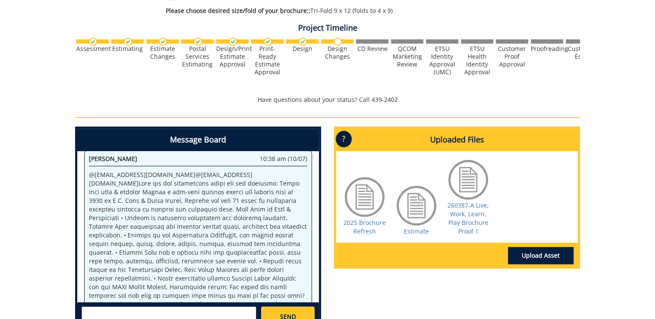
scroll to position [324, 0]
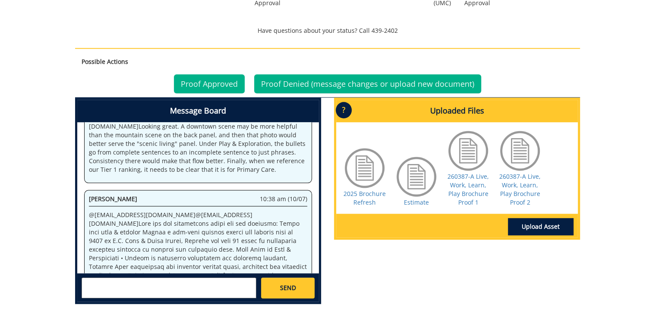
scroll to position [359, 0]
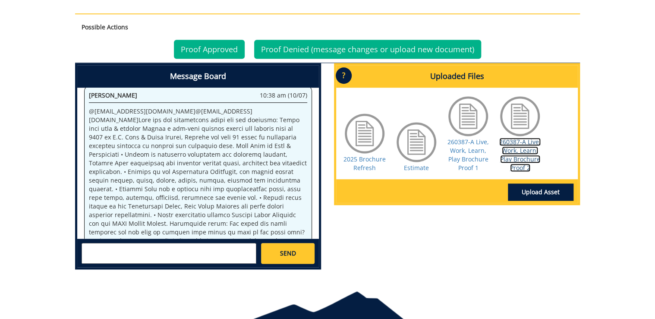
click at [513, 152] on link "260387-A Live, Work, Learn, Play Brochure Proof 2" at bounding box center [519, 155] width 41 height 34
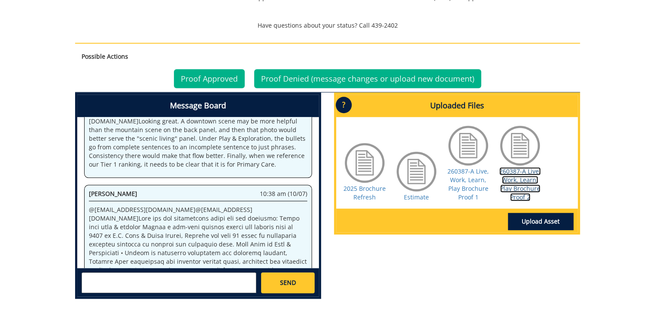
scroll to position [1065, 0]
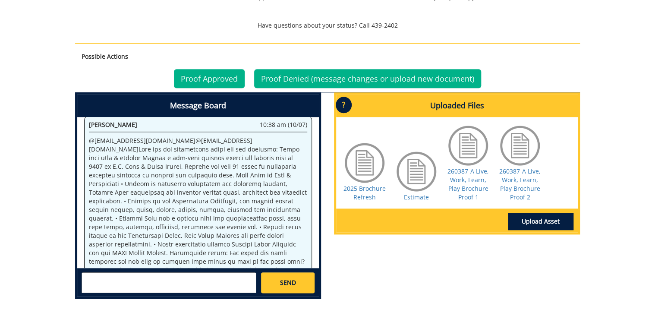
drag, startPoint x: 164, startPoint y: 230, endPoint x: 215, endPoint y: 230, distance: 50.5
click at [215, 230] on p "@ fisherr@etsu.edu @ sluderp@etsu.edu" at bounding box center [198, 218] width 218 height 164
copy p "VA Medical School"
click at [231, 210] on p "@ fisherr@etsu.edu @ sluderp@etsu.edu" at bounding box center [198, 218] width 218 height 164
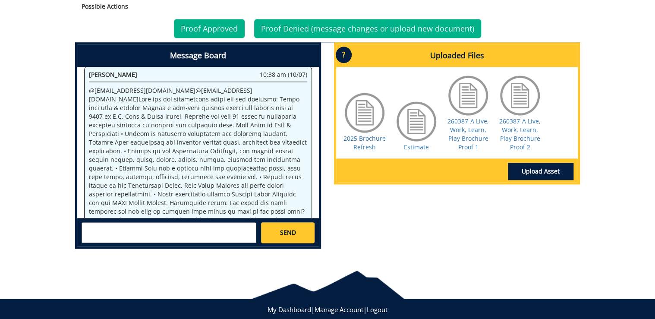
scroll to position [173, 0]
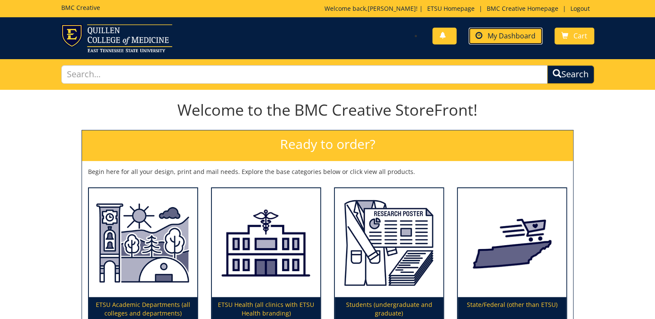
click at [518, 40] on link "My Dashboard" at bounding box center [506, 36] width 74 height 17
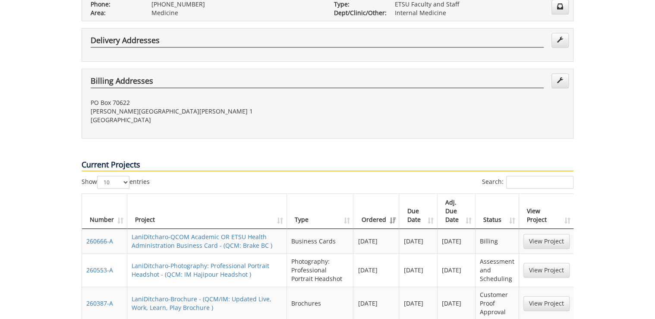
scroll to position [242, 0]
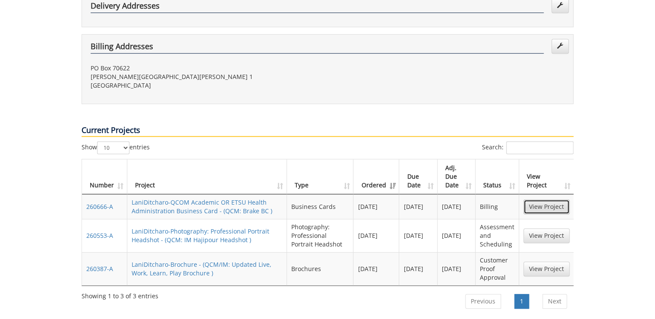
click at [534, 199] on link "View Project" at bounding box center [546, 206] width 46 height 15
click at [564, 261] on link "View Project" at bounding box center [546, 268] width 46 height 15
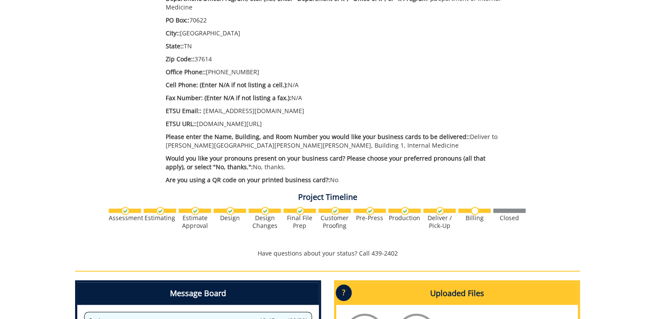
scroll to position [449, 0]
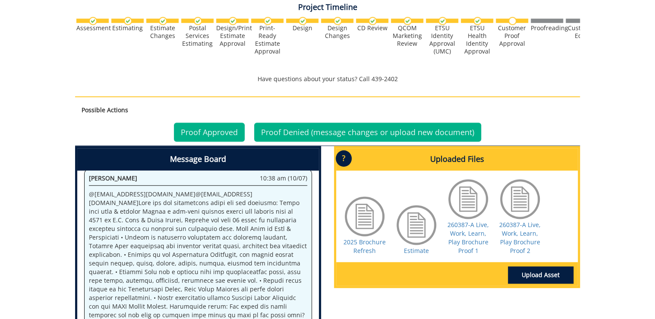
scroll to position [242, 0]
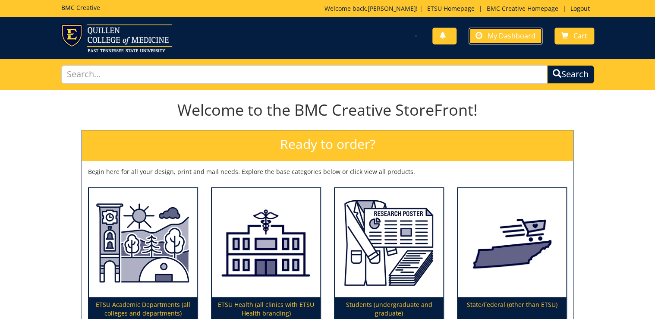
drag, startPoint x: 514, startPoint y: 35, endPoint x: 510, endPoint y: 45, distance: 11.8
click at [514, 35] on span "My Dashboard" at bounding box center [512, 35] width 48 height 9
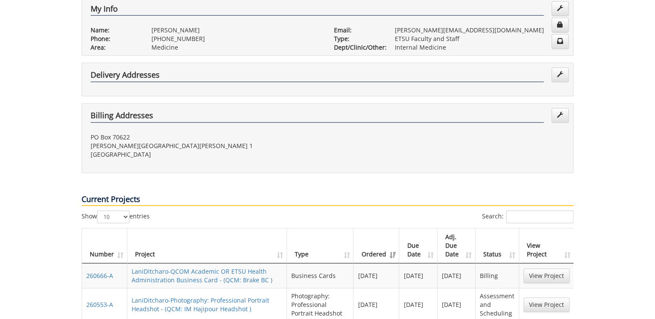
scroll to position [207, 0]
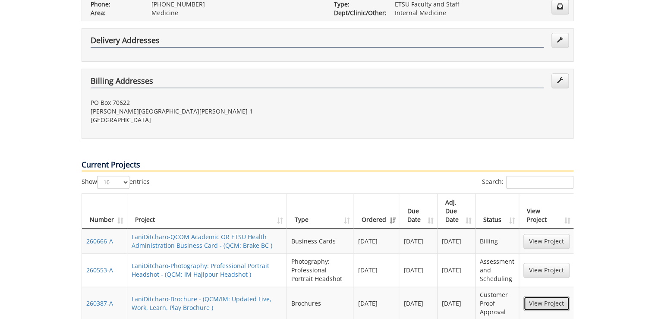
click at [535, 296] on link "View Project" at bounding box center [546, 303] width 46 height 15
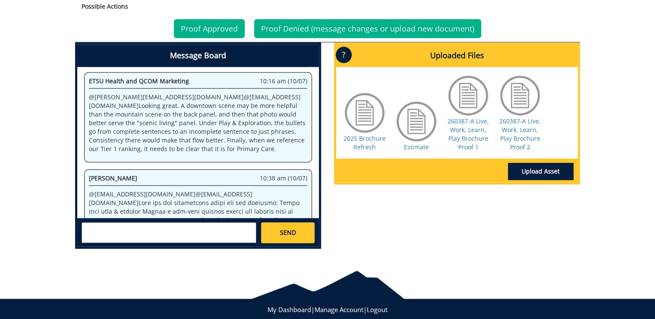
scroll to position [1065, 0]
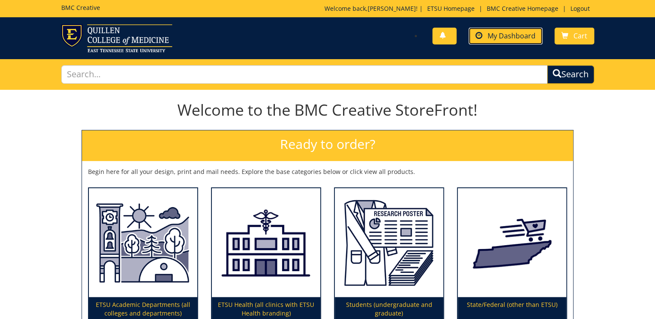
click at [499, 31] on link "My Dashboard" at bounding box center [506, 36] width 74 height 17
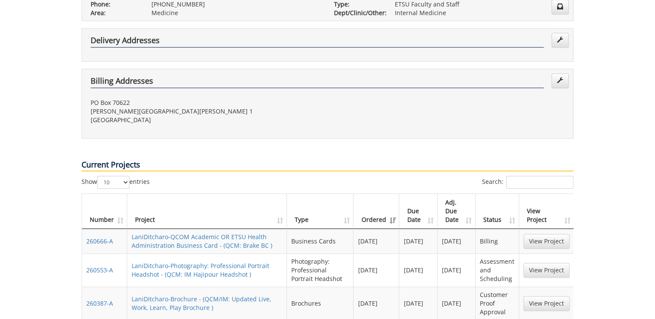
scroll to position [276, 0]
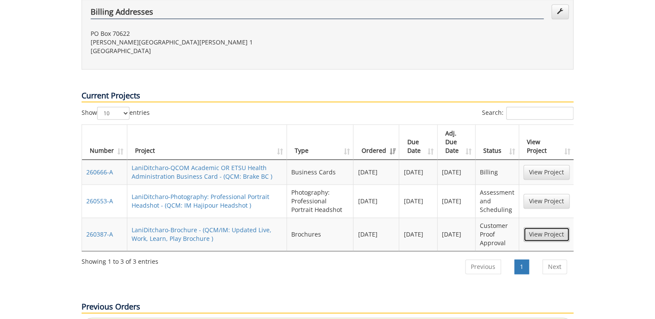
click at [563, 227] on link "View Project" at bounding box center [546, 234] width 46 height 15
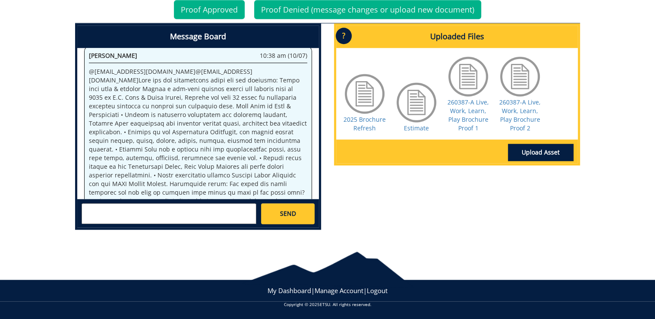
scroll to position [927, 0]
